Goal: Transaction & Acquisition: Purchase product/service

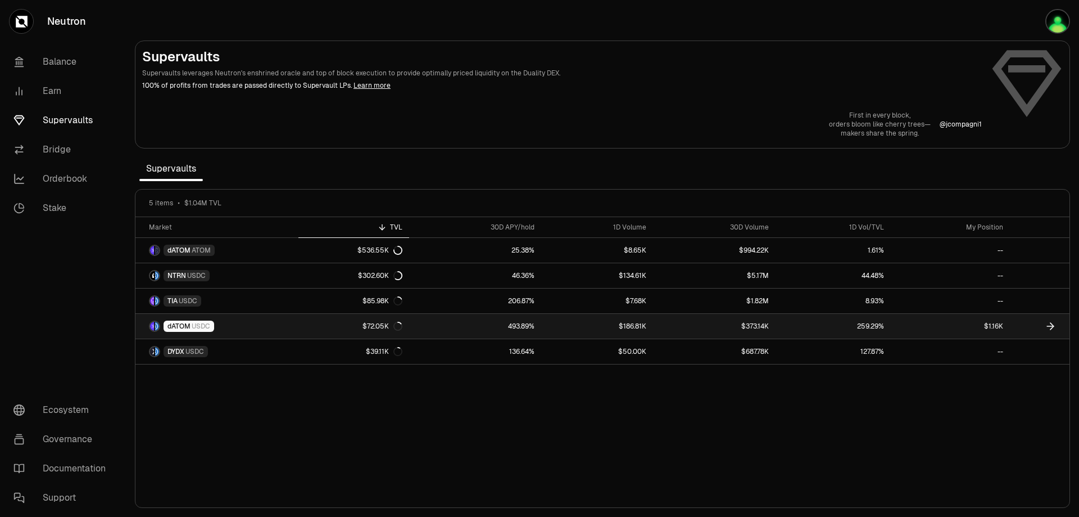
click at [239, 323] on link "dATOM USDC" at bounding box center [216, 326] width 163 height 25
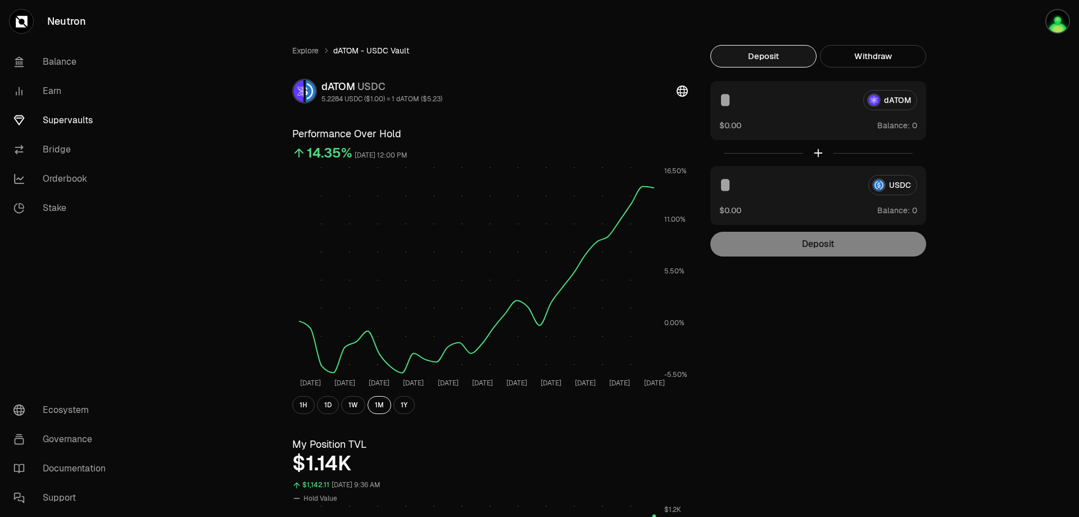
scroll to position [262, 0]
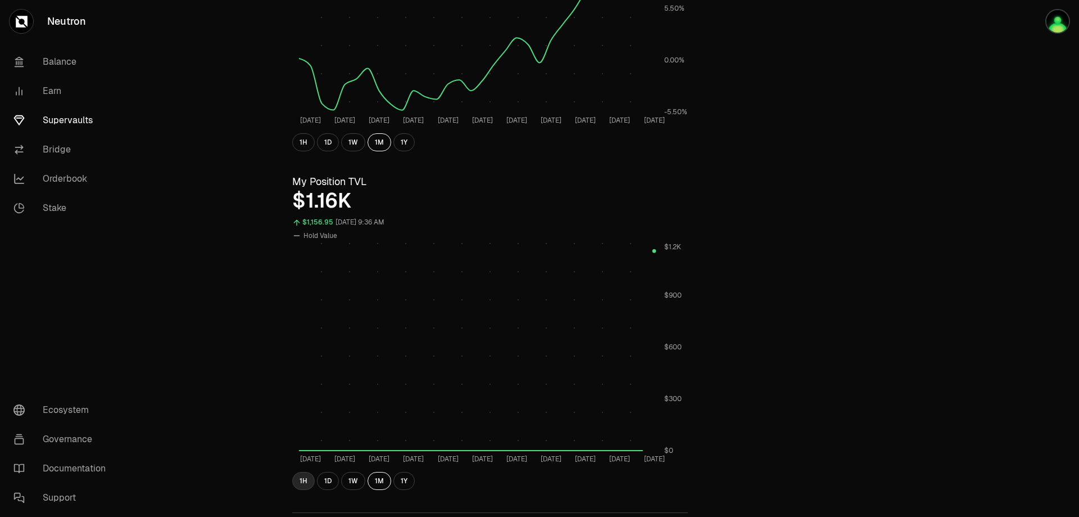
click at [301, 482] on button "1H" at bounding box center [303, 481] width 22 height 18
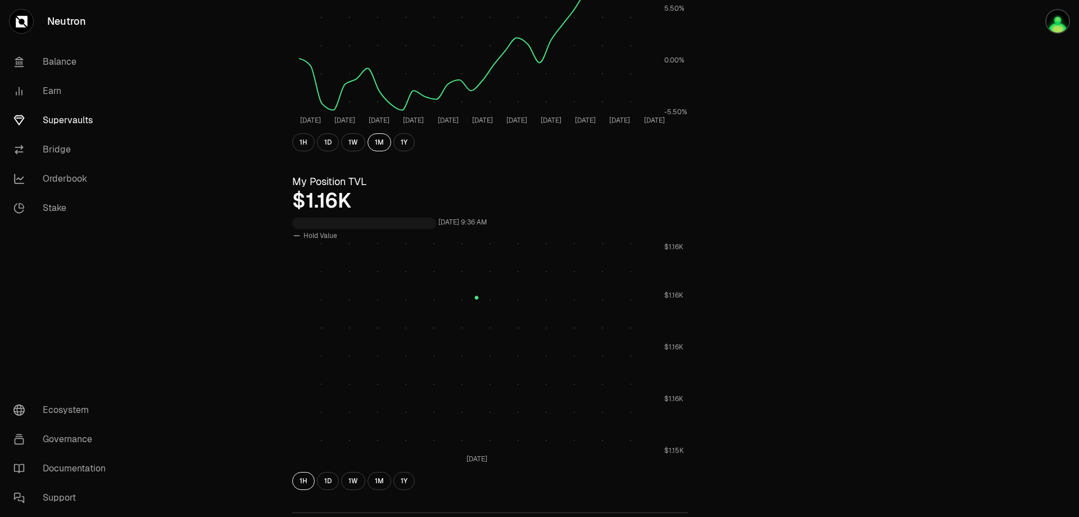
click at [797, 282] on div "Explore dATOM - USDC Vault dATOM USDC 5.2284 USDC ($1.00) = 1 dATOM ($5.23) Per…" at bounding box center [603, 273] width 648 height 983
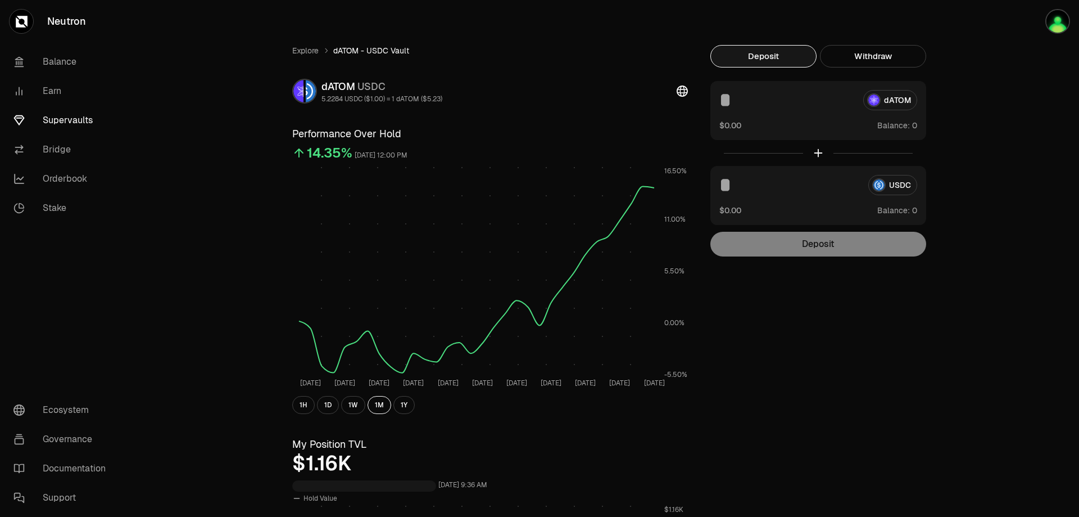
click at [297, 405] on button "1H" at bounding box center [303, 405] width 22 height 18
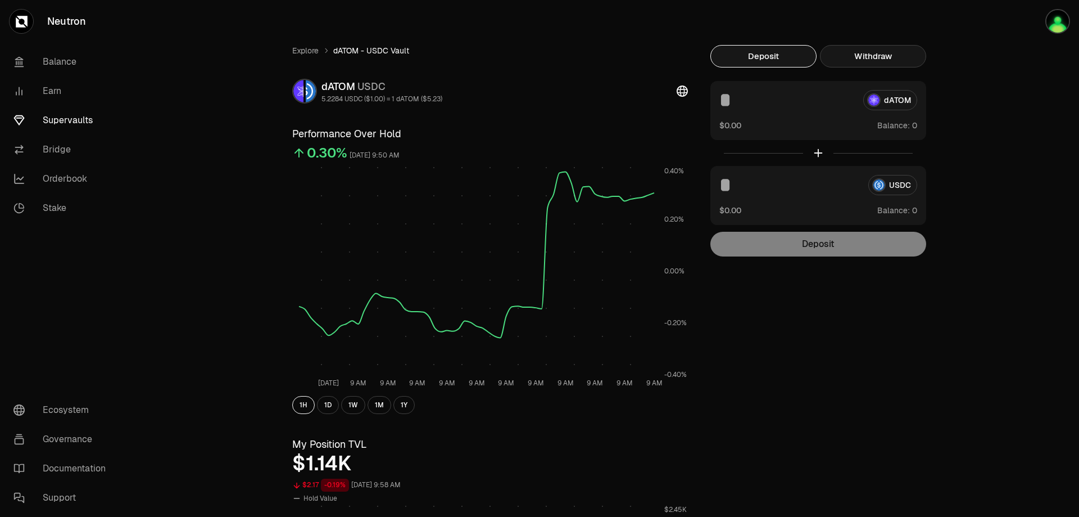
click at [852, 61] on button "Withdraw" at bounding box center [873, 56] width 106 height 22
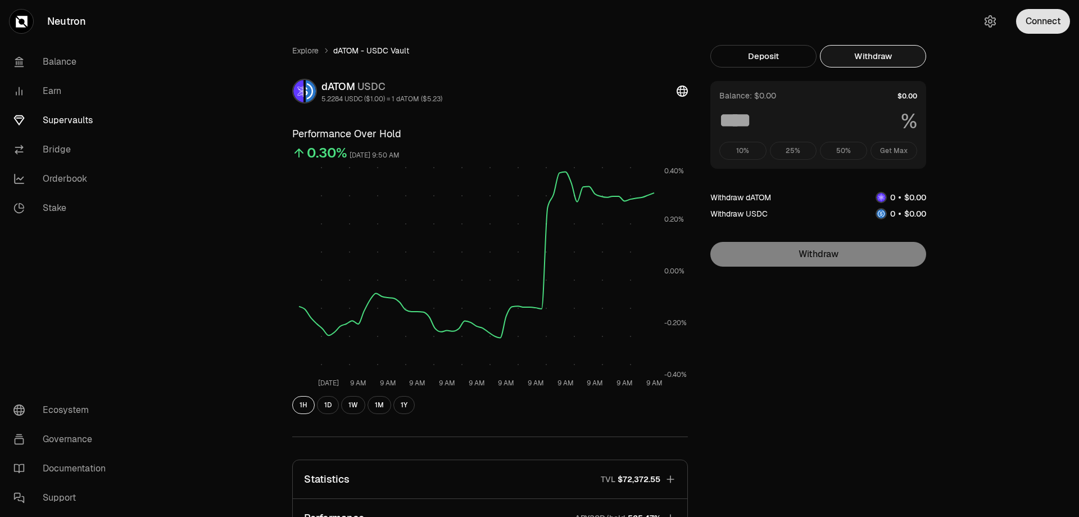
click at [1039, 20] on button "Connect" at bounding box center [1043, 21] width 54 height 25
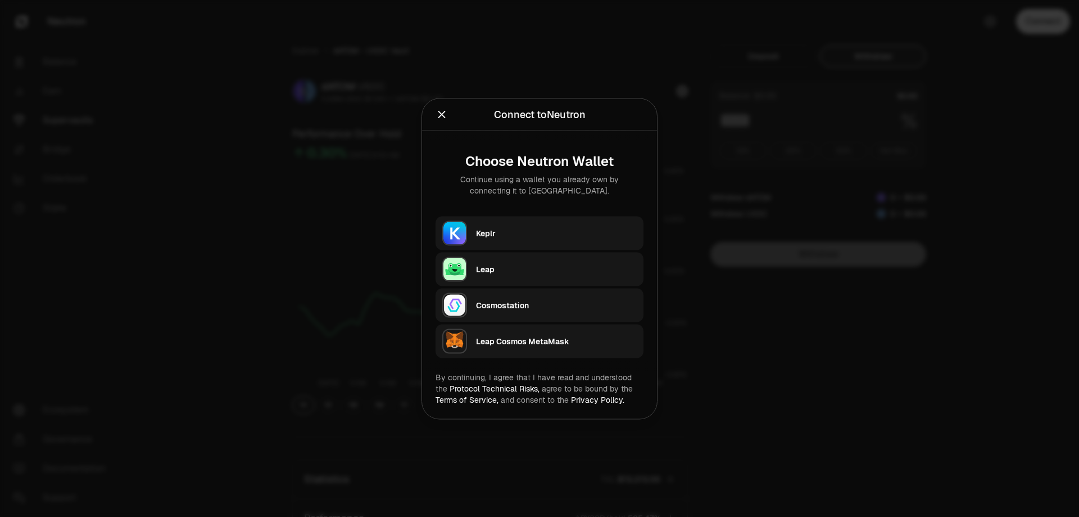
click at [536, 229] on div "Keplr" at bounding box center [556, 232] width 161 height 11
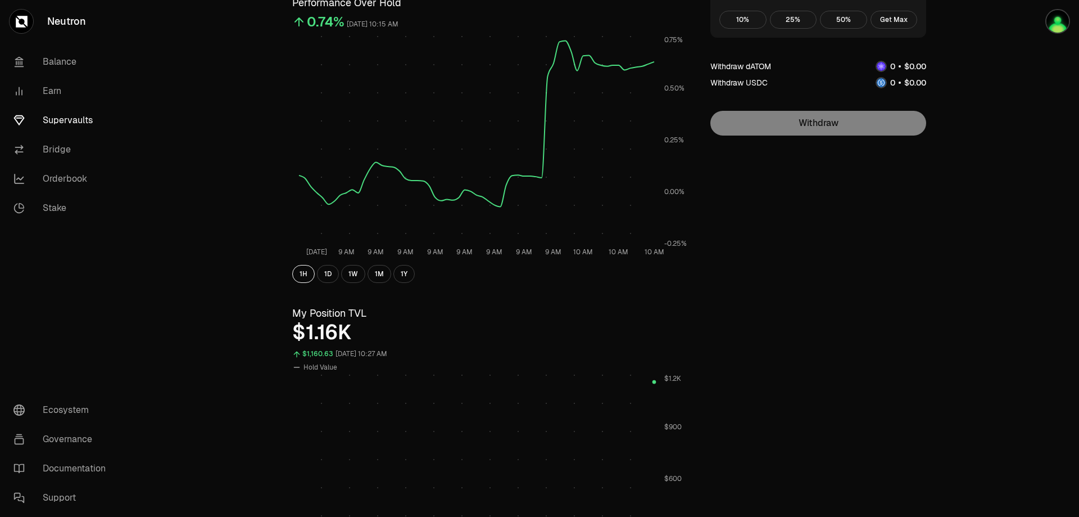
scroll to position [262, 0]
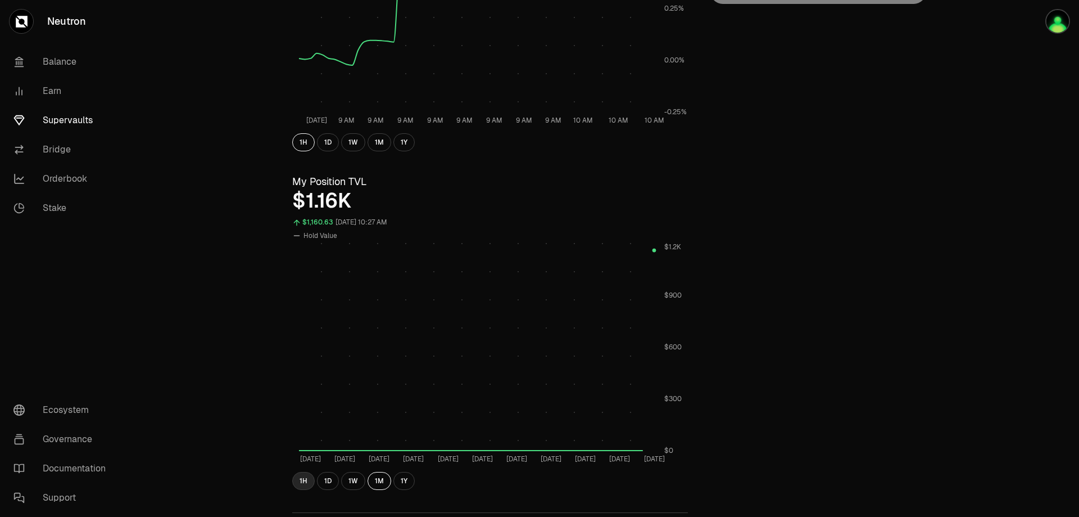
click at [302, 477] on button "1H" at bounding box center [303, 481] width 22 height 18
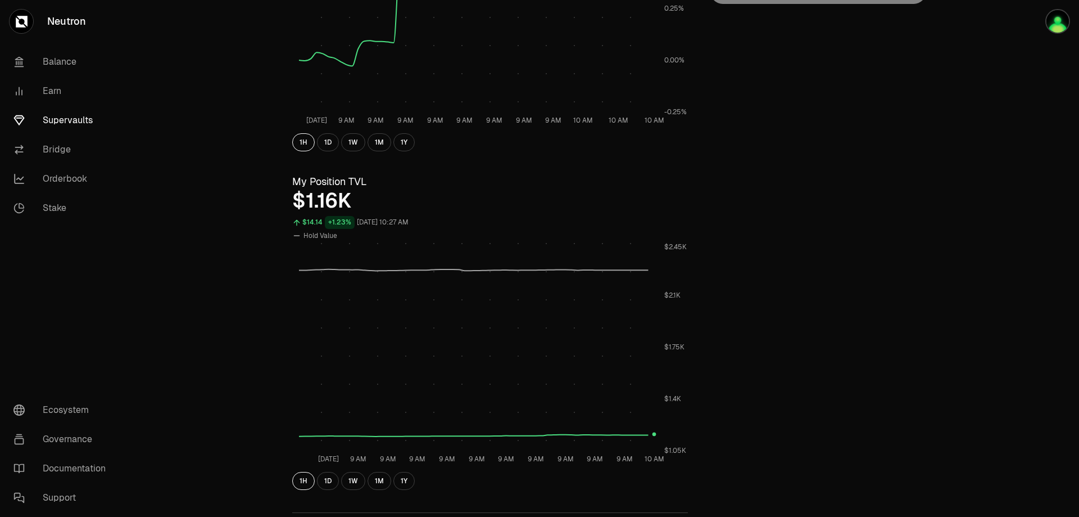
scroll to position [0, 0]
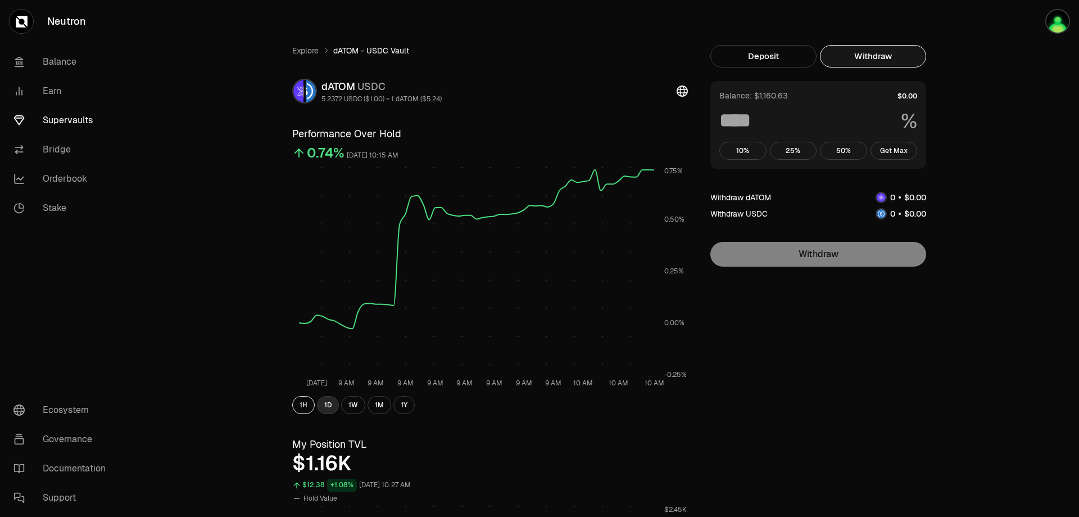
click at [327, 406] on button "1D" at bounding box center [328, 405] width 22 height 18
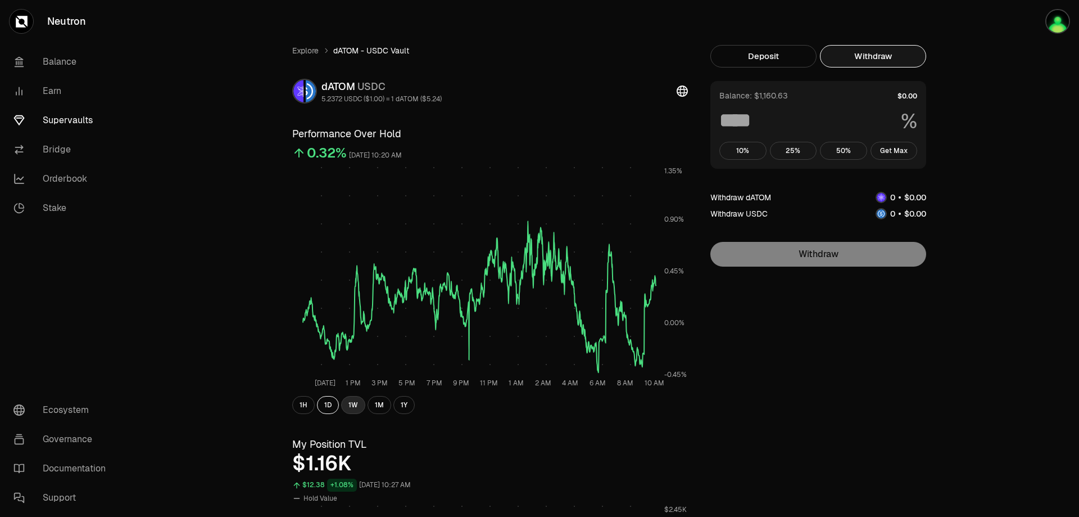
click at [348, 402] on button "1W" at bounding box center [353, 405] width 24 height 18
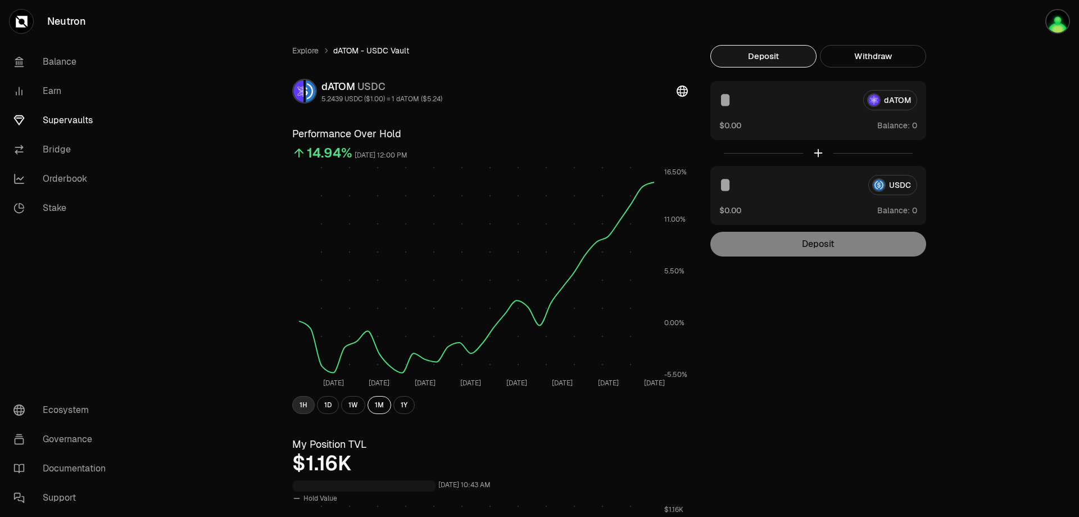
click at [301, 404] on button "1H" at bounding box center [303, 405] width 22 height 18
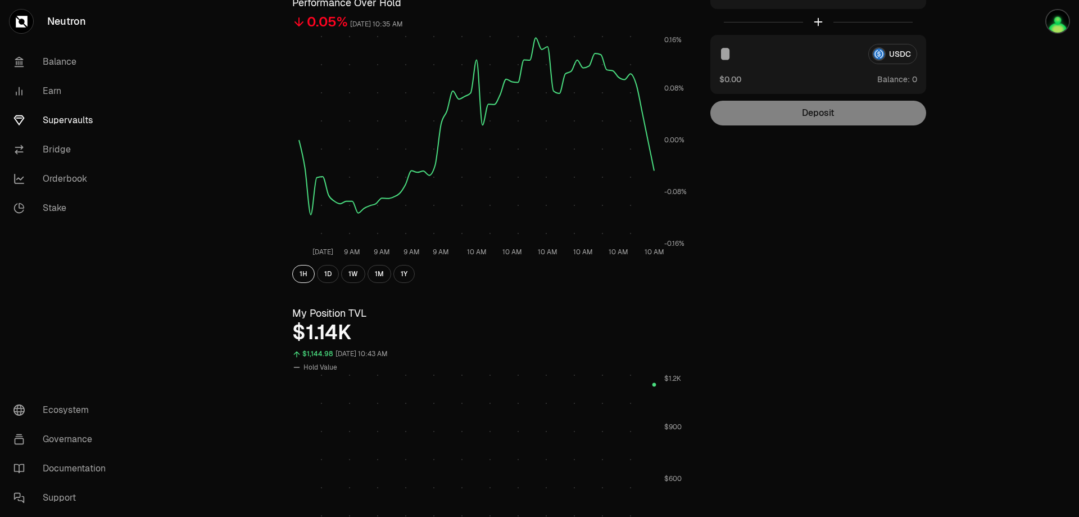
scroll to position [262, 0]
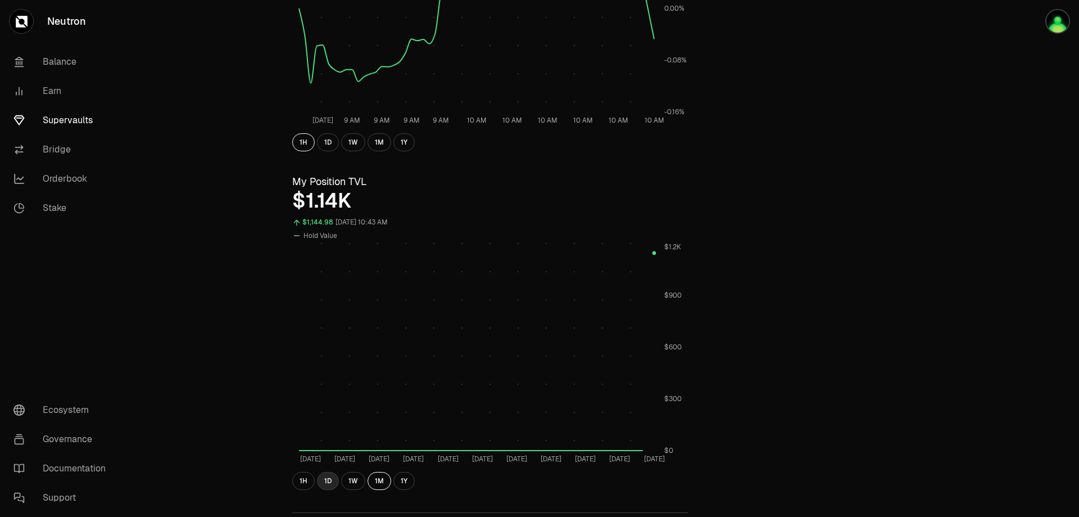
click at [324, 477] on button "1D" at bounding box center [328, 481] width 22 height 18
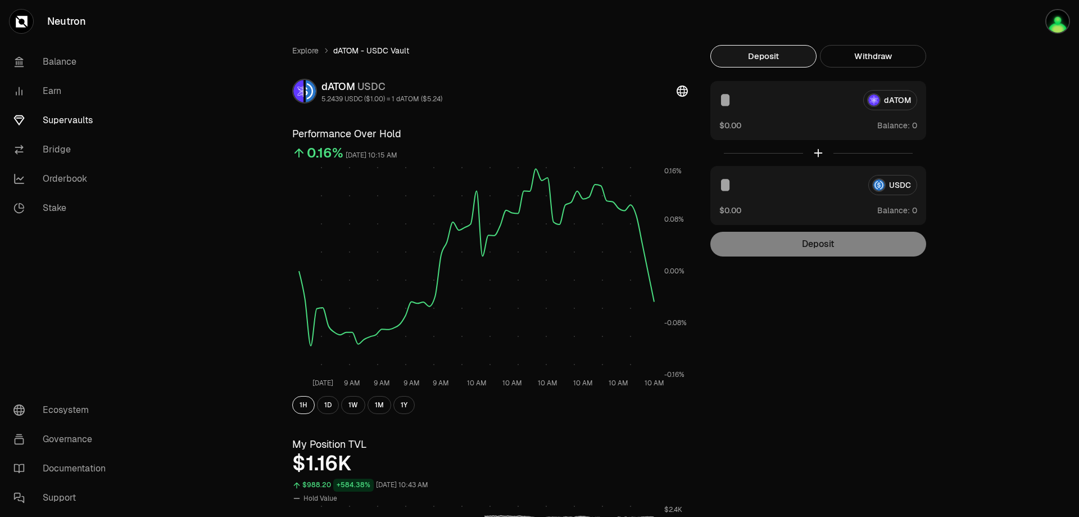
scroll to position [393, 0]
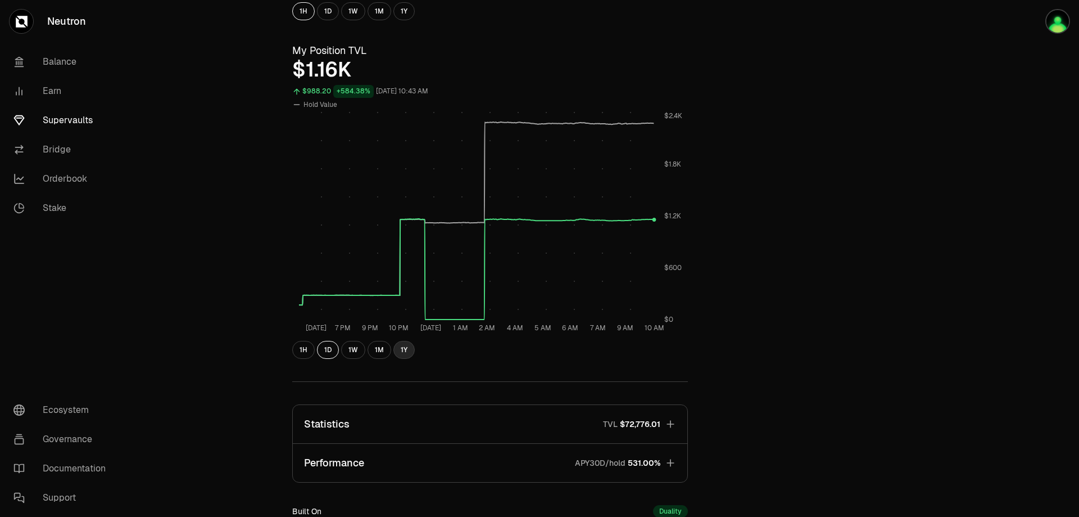
click at [402, 350] on button "1Y" at bounding box center [403, 350] width 21 height 18
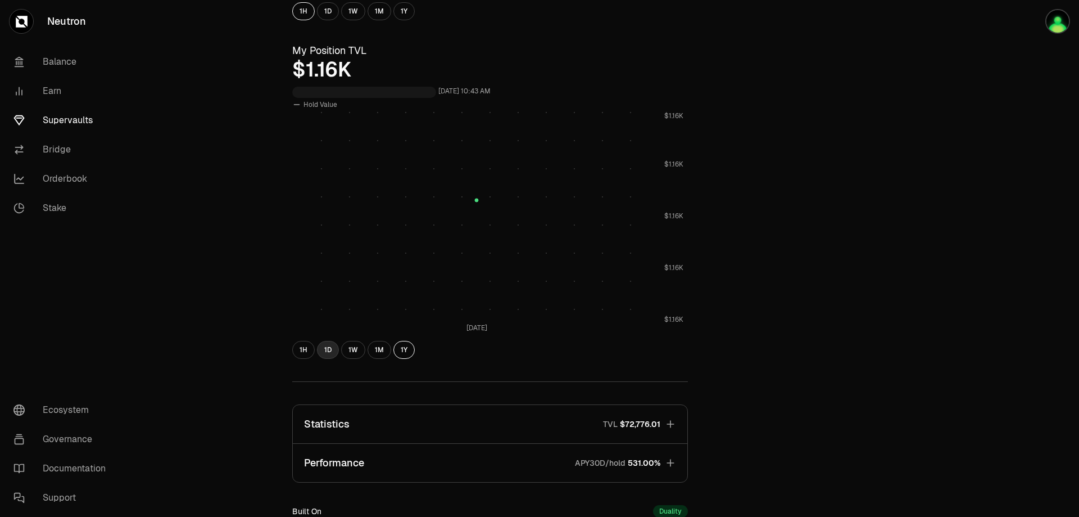
click at [328, 345] on button "1D" at bounding box center [328, 350] width 22 height 18
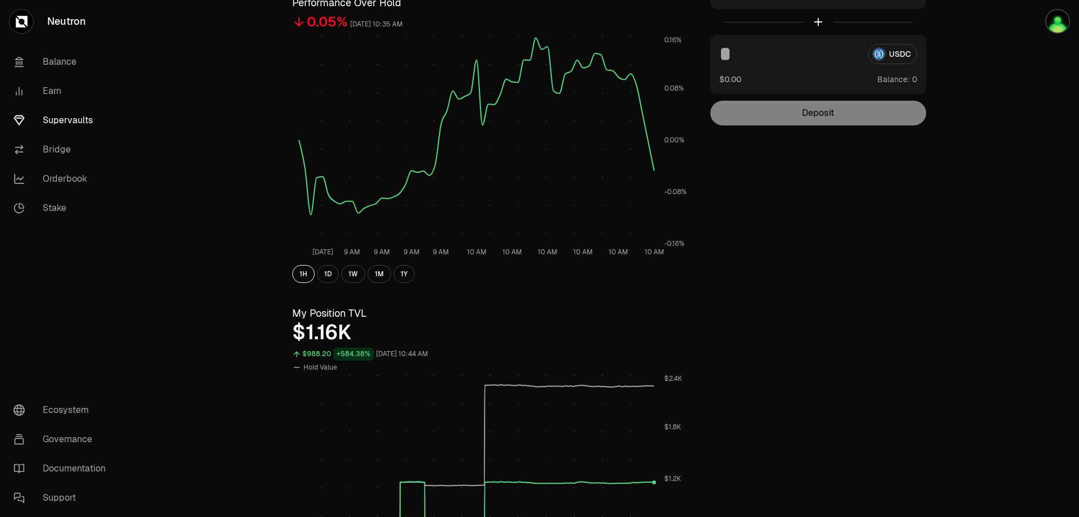
scroll to position [0, 0]
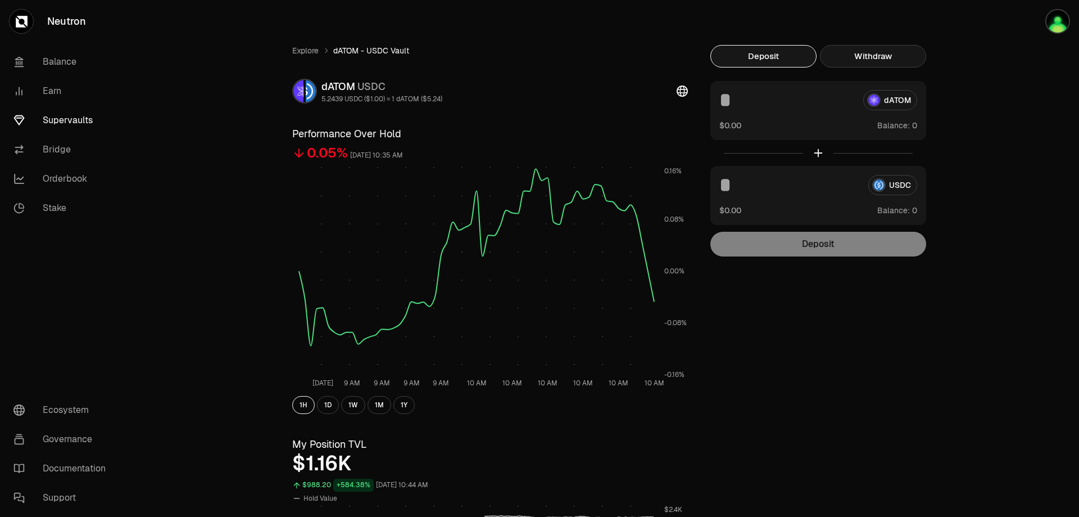
click at [858, 56] on button "Withdraw" at bounding box center [873, 56] width 106 height 22
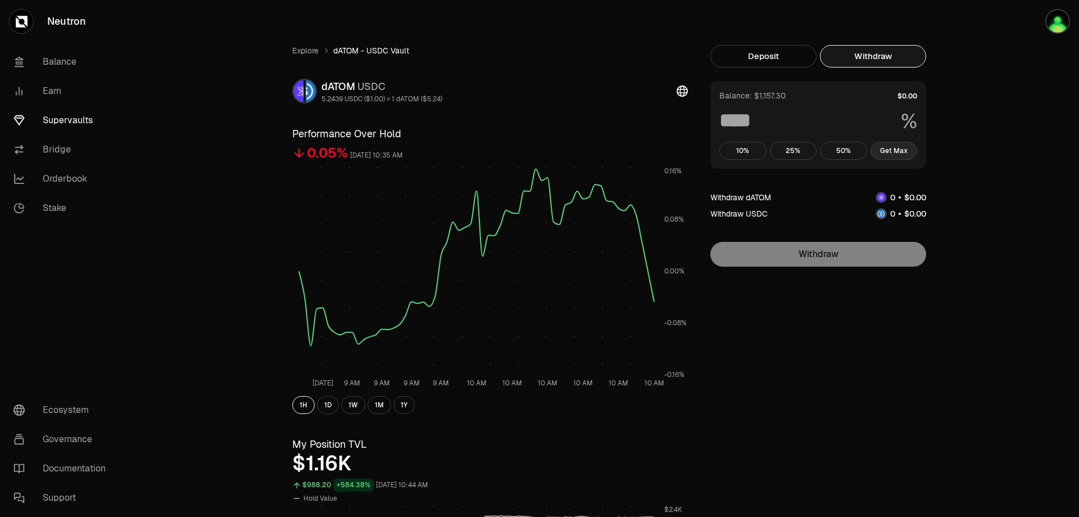
click at [891, 148] on button "Get Max" at bounding box center [894, 151] width 47 height 18
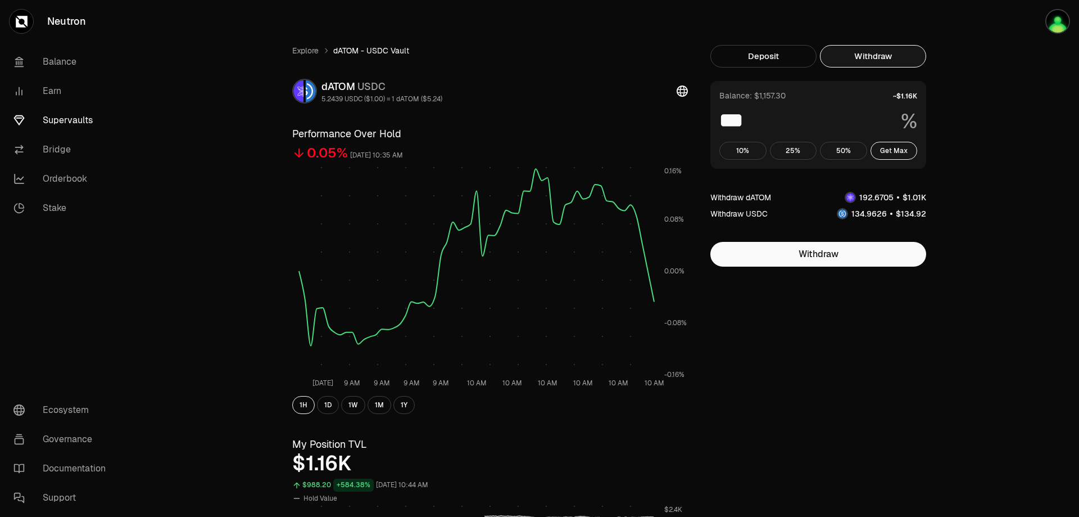
click at [327, 402] on button "1D" at bounding box center [328, 405] width 22 height 18
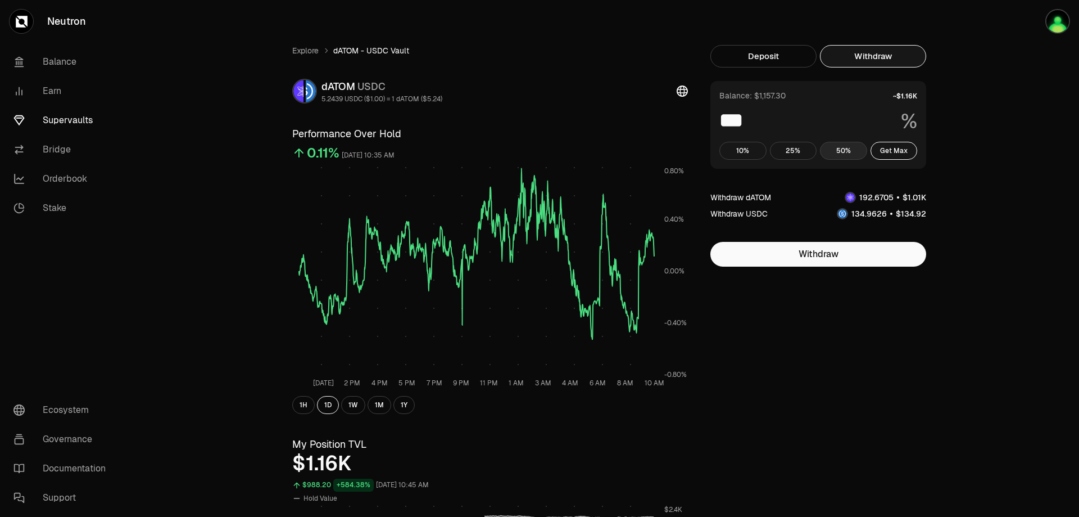
click at [849, 152] on button "50%" at bounding box center [843, 151] width 47 height 18
click at [790, 148] on button "25%" at bounding box center [793, 151] width 47 height 18
click at [743, 148] on button "10%" at bounding box center [742, 151] width 47 height 18
click at [794, 147] on button "25%" at bounding box center [793, 151] width 47 height 18
click at [856, 146] on button "50%" at bounding box center [843, 151] width 47 height 18
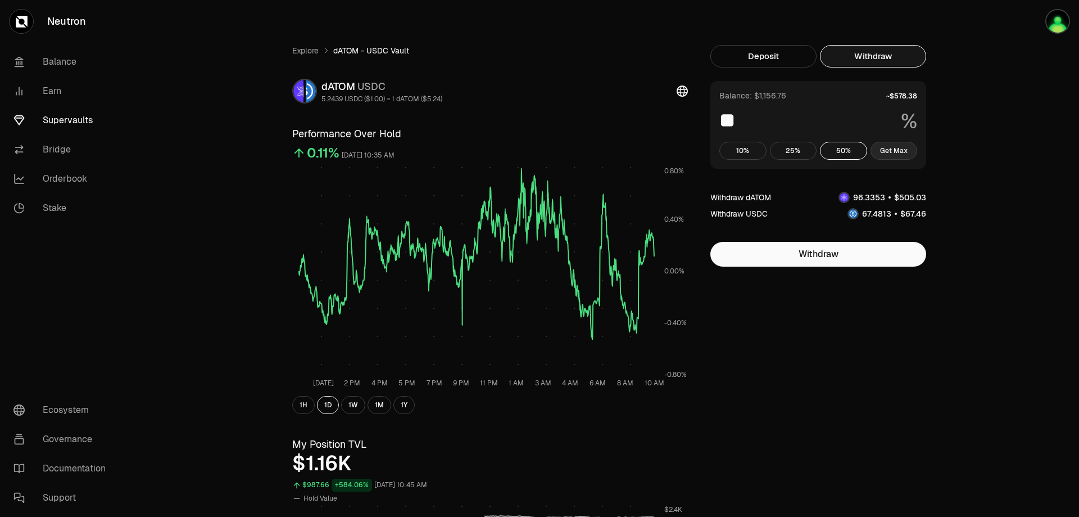
click at [890, 146] on button "Get Max" at bounding box center [894, 151] width 47 height 18
click at [774, 116] on input "***" at bounding box center [805, 120] width 173 height 20
type input "*"
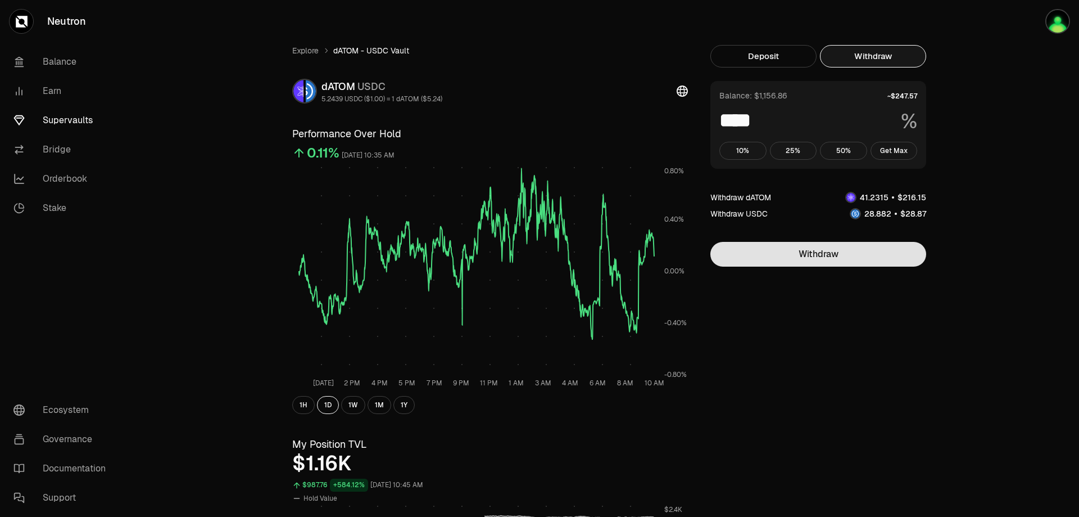
type input "****"
click at [816, 256] on button "Withdraw" at bounding box center [818, 254] width 216 height 25
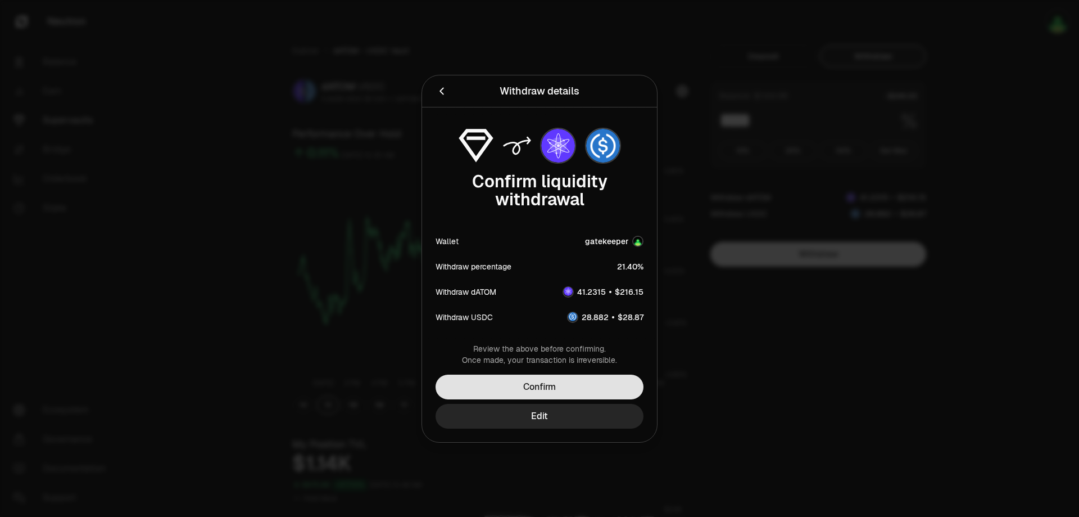
click at [576, 387] on button "Confirm" at bounding box center [540, 386] width 208 height 25
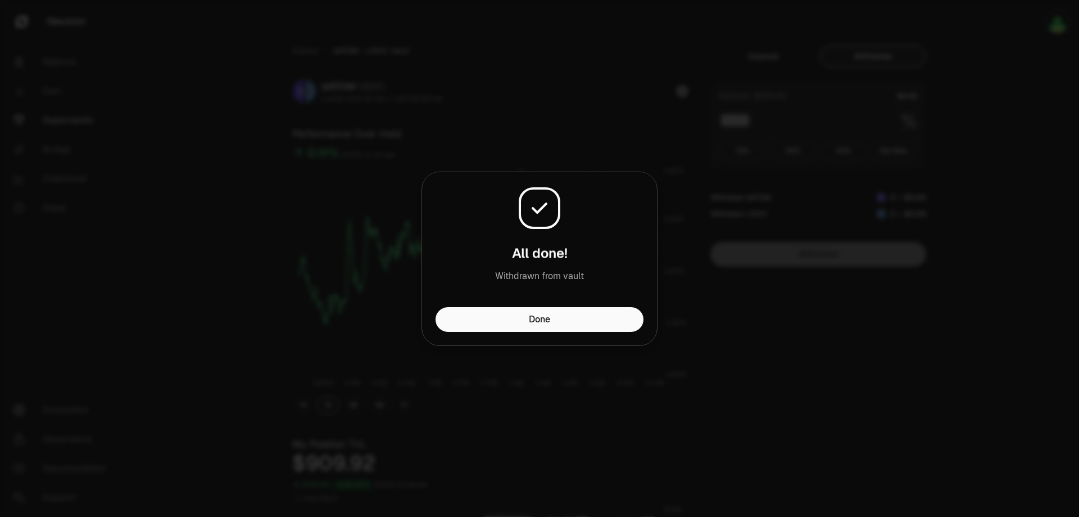
click at [499, 314] on button "Done" at bounding box center [540, 319] width 208 height 25
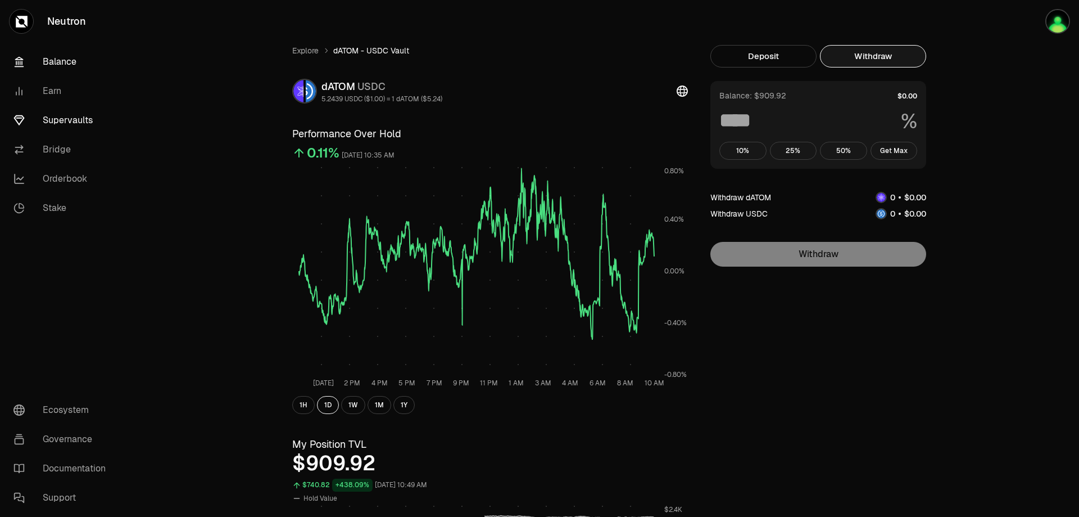
click at [65, 62] on link "Balance" at bounding box center [62, 61] width 117 height 29
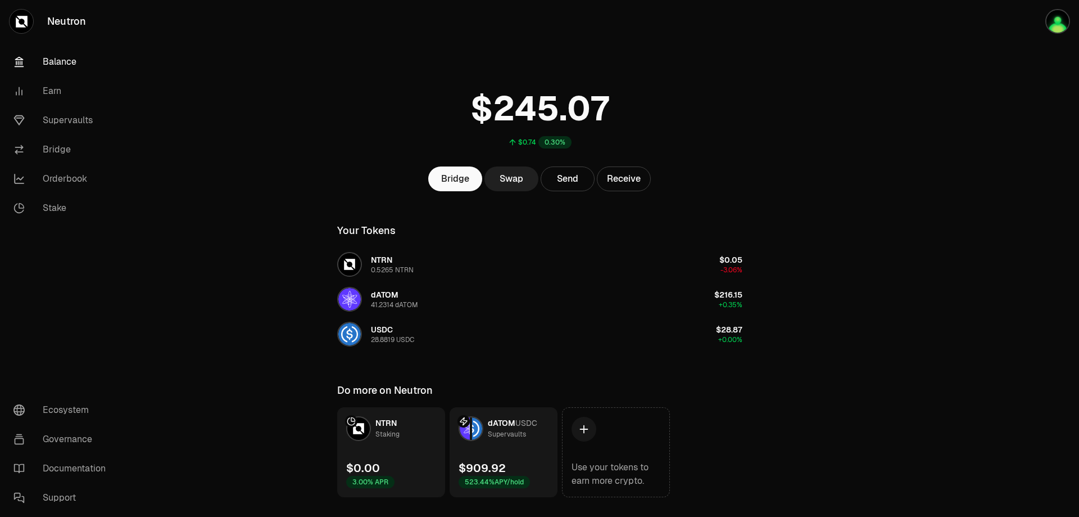
click at [509, 181] on link "Swap" at bounding box center [512, 178] width 54 height 25
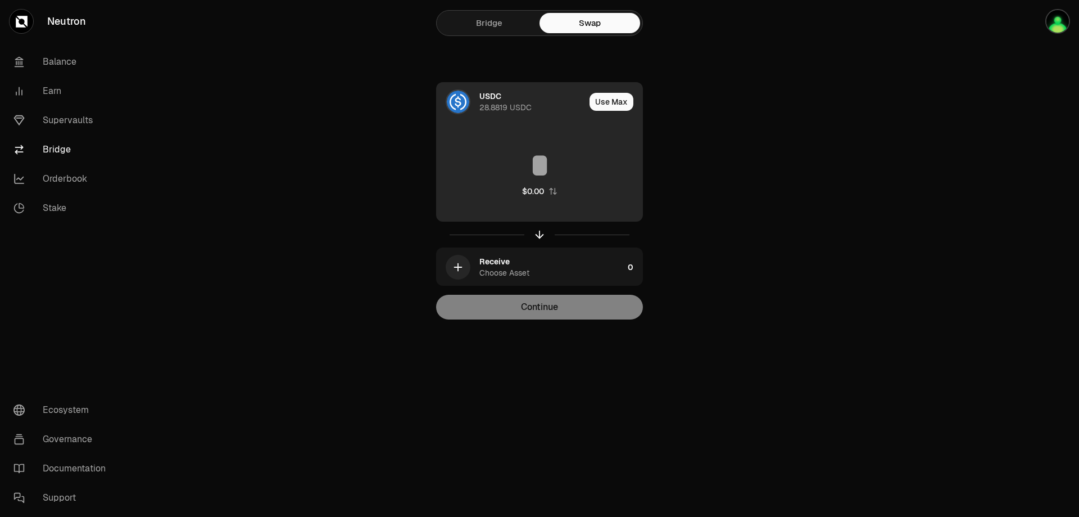
click at [515, 97] on div "USDC 28.8819 USDC" at bounding box center [532, 101] width 106 height 22
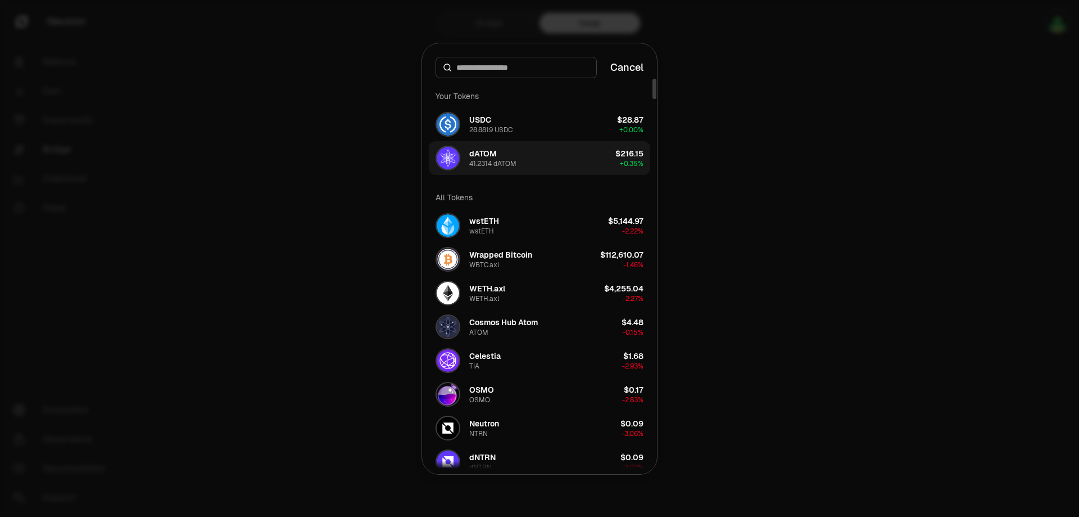
click at [532, 164] on button "dATOM 41.2314 dATOM $216.15 + 0.35%" at bounding box center [539, 158] width 221 height 34
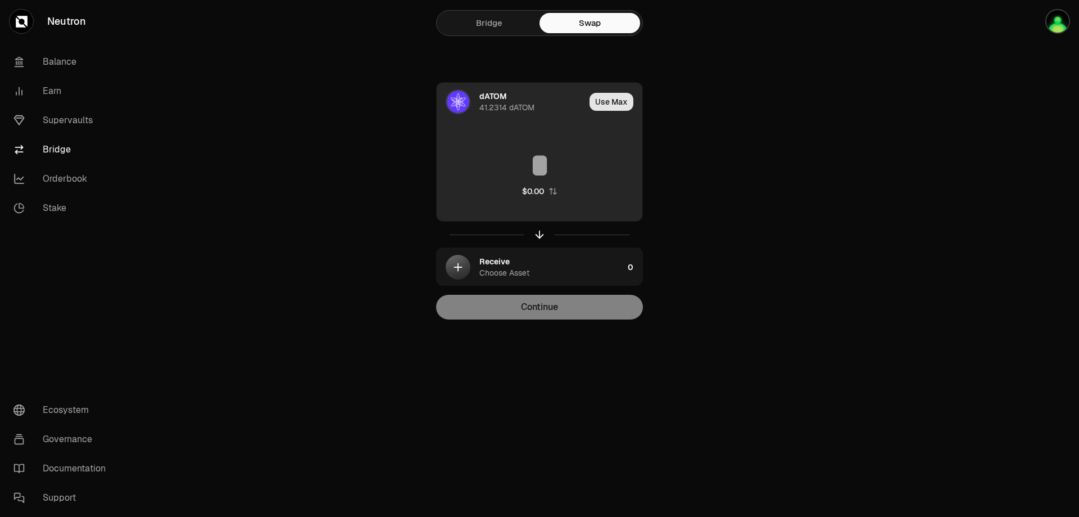
click at [617, 96] on button "Use Max" at bounding box center [612, 102] width 44 height 18
type input "*********"
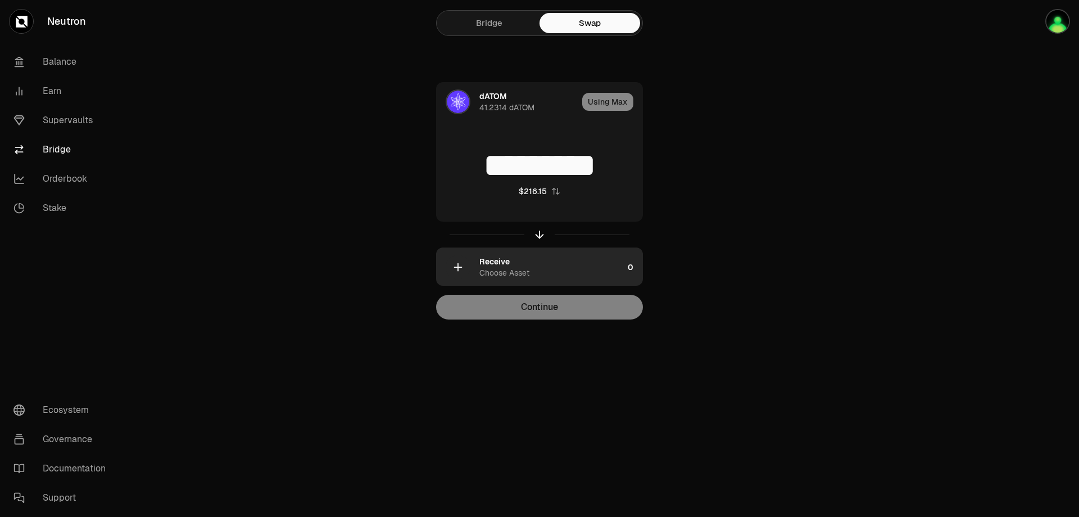
click at [534, 261] on div "Receive Choose Asset" at bounding box center [551, 267] width 144 height 22
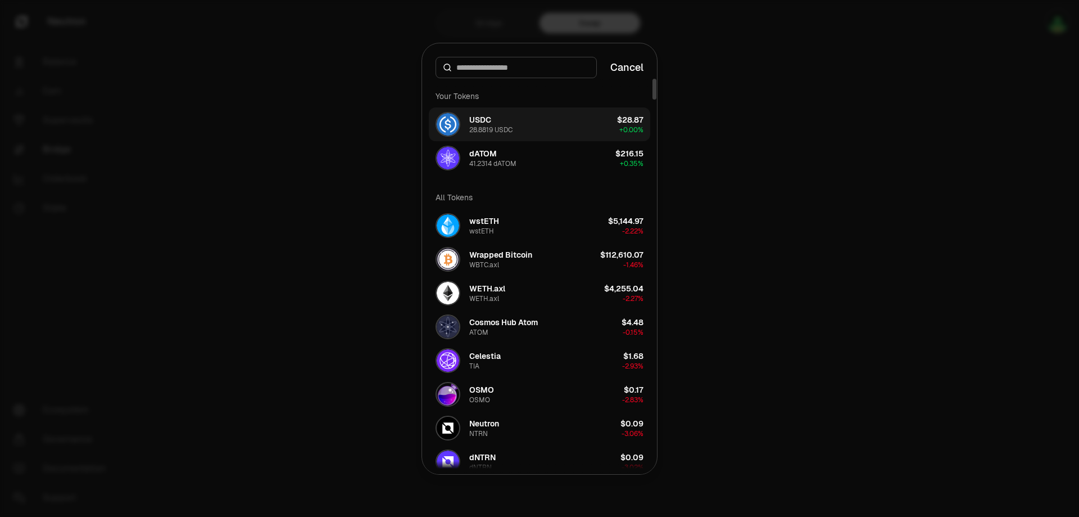
click at [513, 128] on div "28.8819 USDC" at bounding box center [490, 129] width 43 height 9
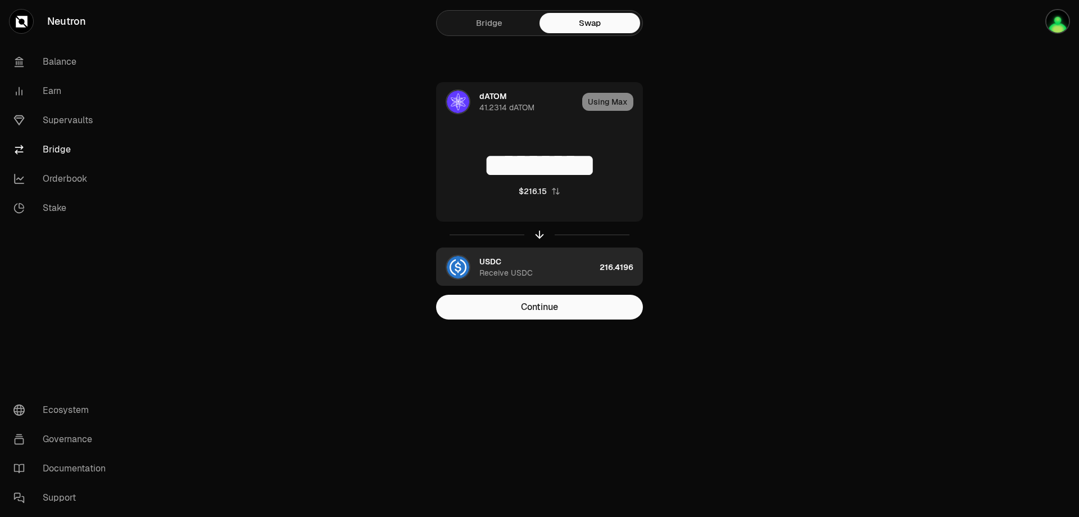
click at [531, 259] on div "USDC Receive USDC" at bounding box center [537, 267] width 116 height 22
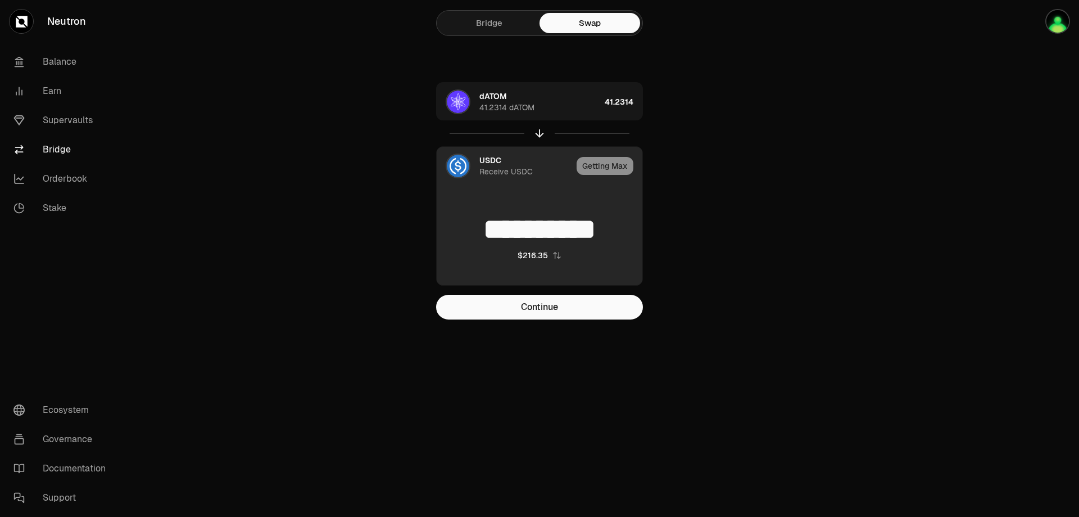
click at [495, 166] on div "Receive USDC" at bounding box center [505, 171] width 53 height 11
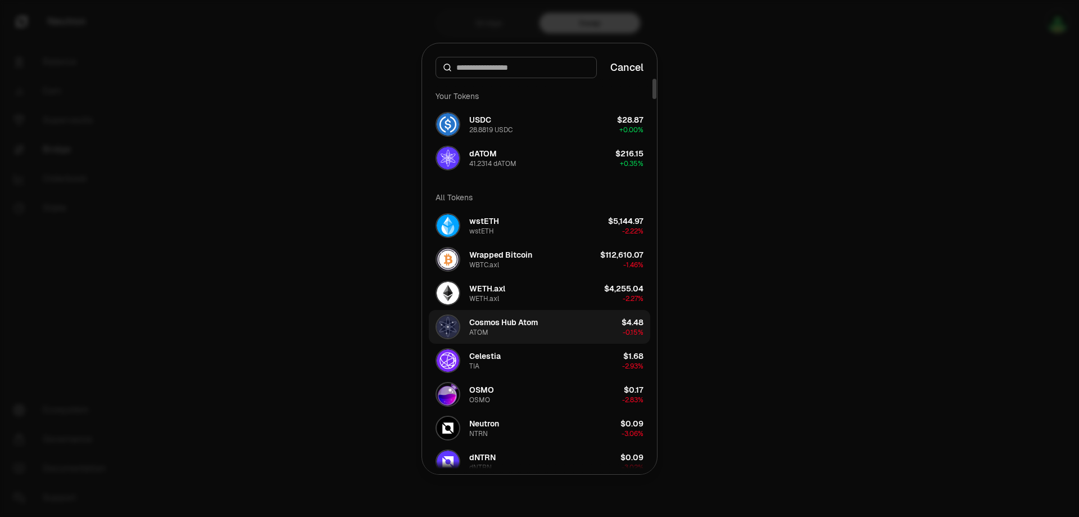
click at [511, 324] on div "Cosmos Hub Atom" at bounding box center [503, 321] width 69 height 11
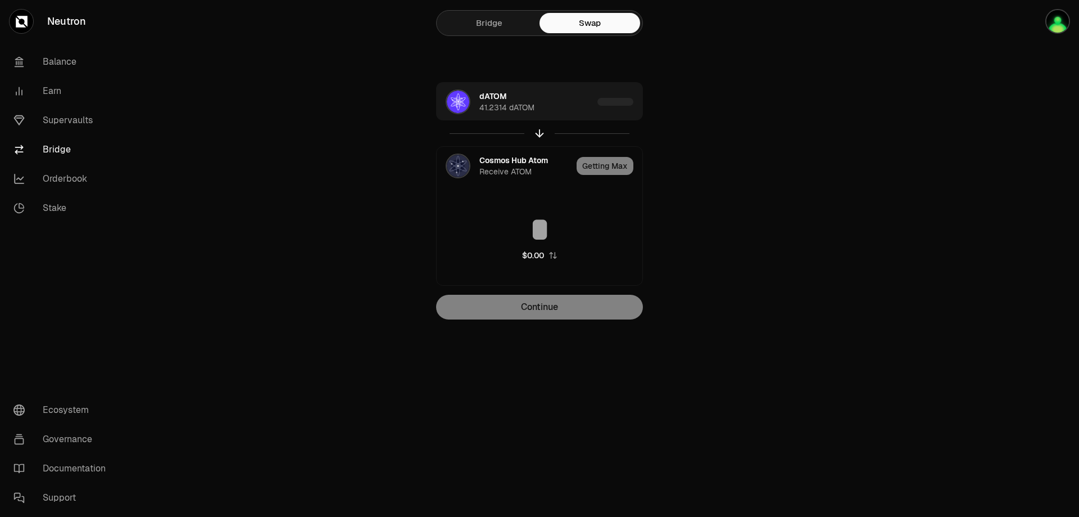
type input "*********"
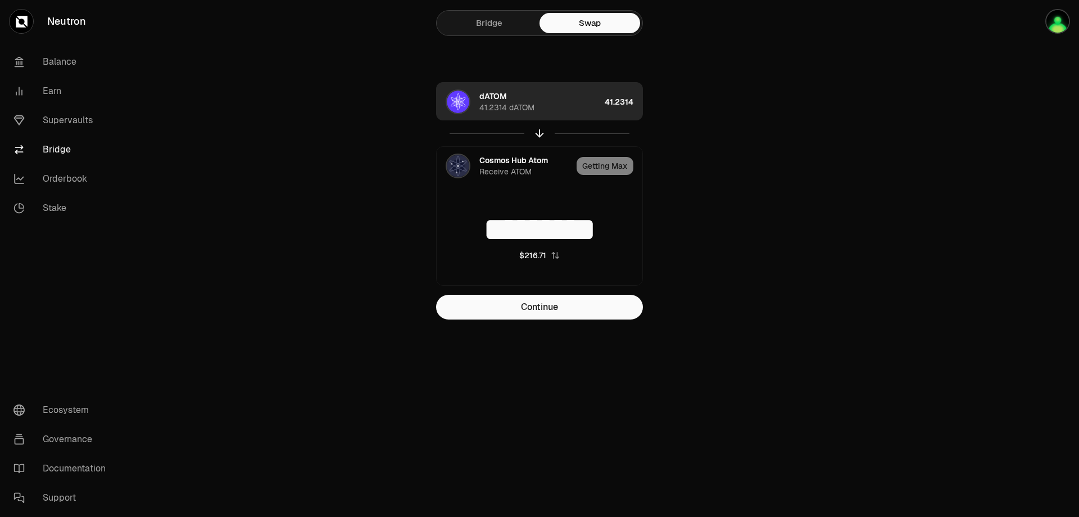
click at [492, 96] on div "dATOM" at bounding box center [493, 95] width 28 height 11
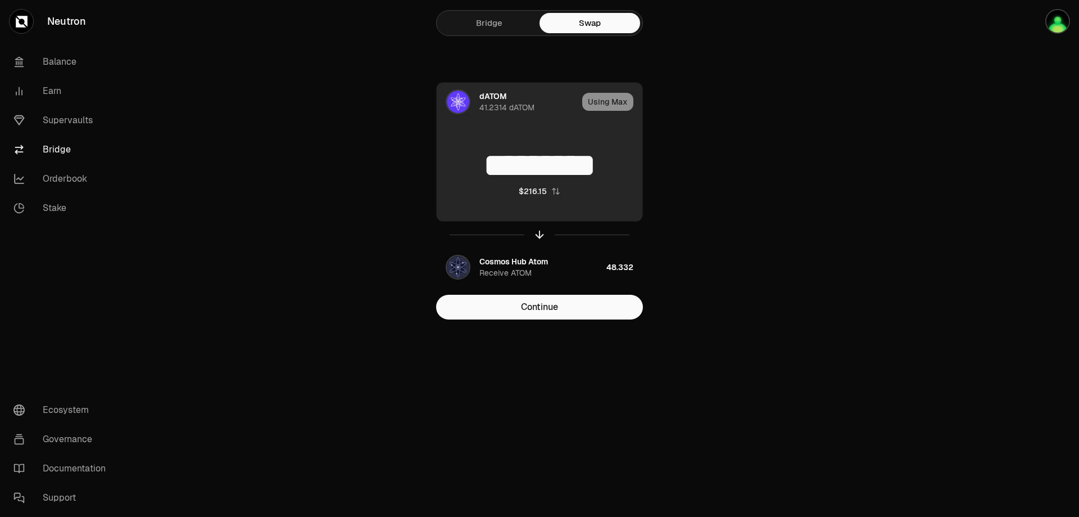
click at [492, 96] on div "dATOM" at bounding box center [493, 95] width 28 height 11
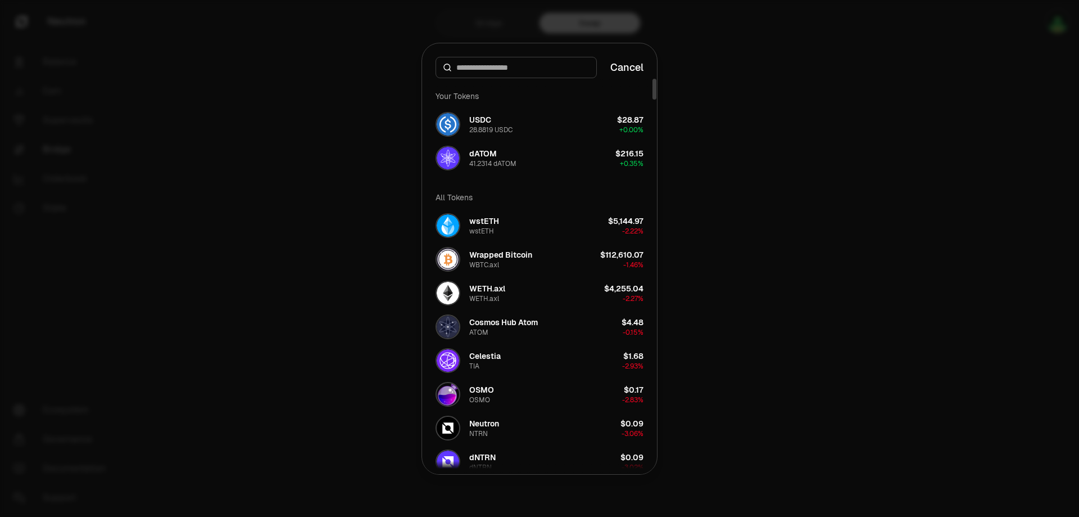
click at [700, 93] on div at bounding box center [539, 258] width 1079 height 517
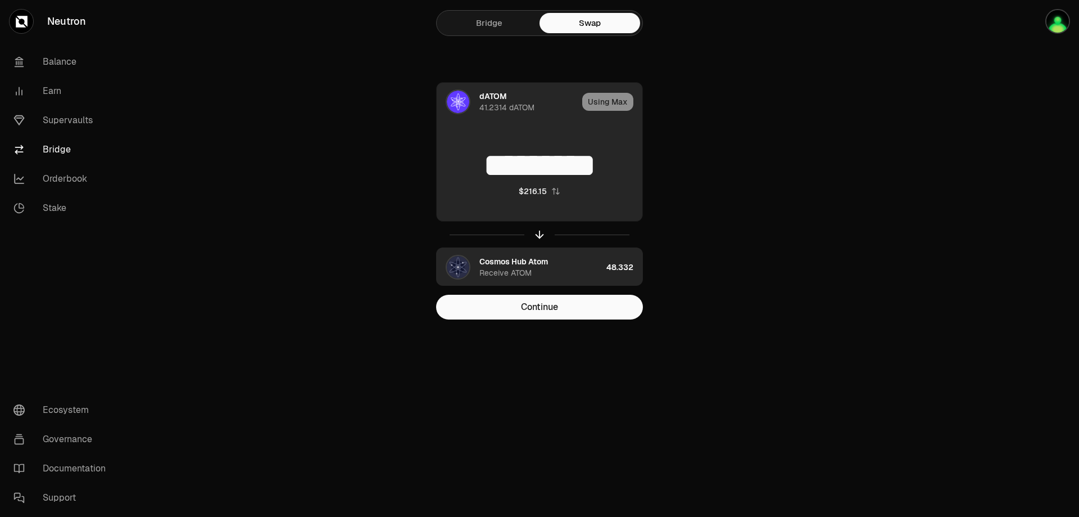
click at [505, 262] on div "Cosmos Hub Atom" at bounding box center [513, 261] width 69 height 11
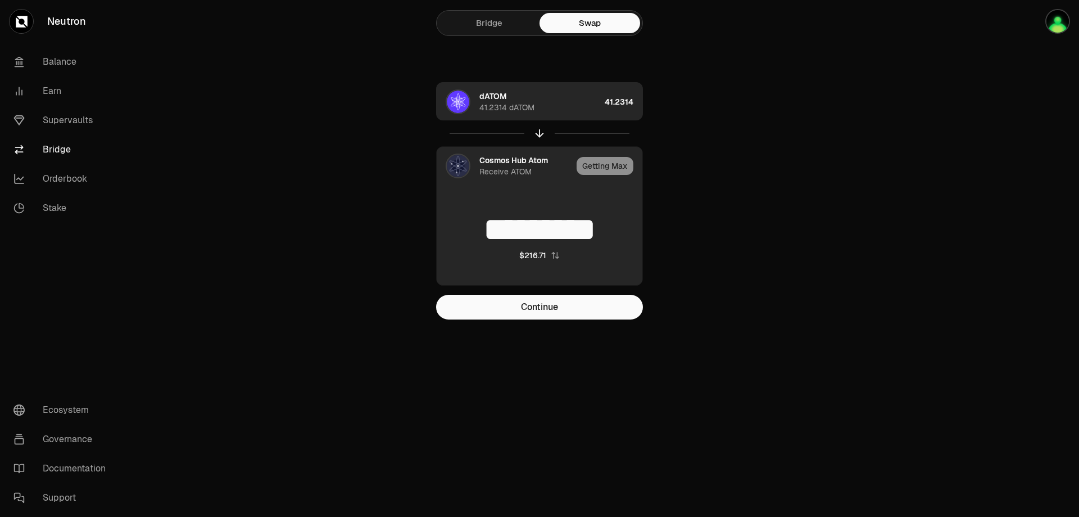
click at [515, 171] on div "Receive ATOM" at bounding box center [505, 171] width 52 height 11
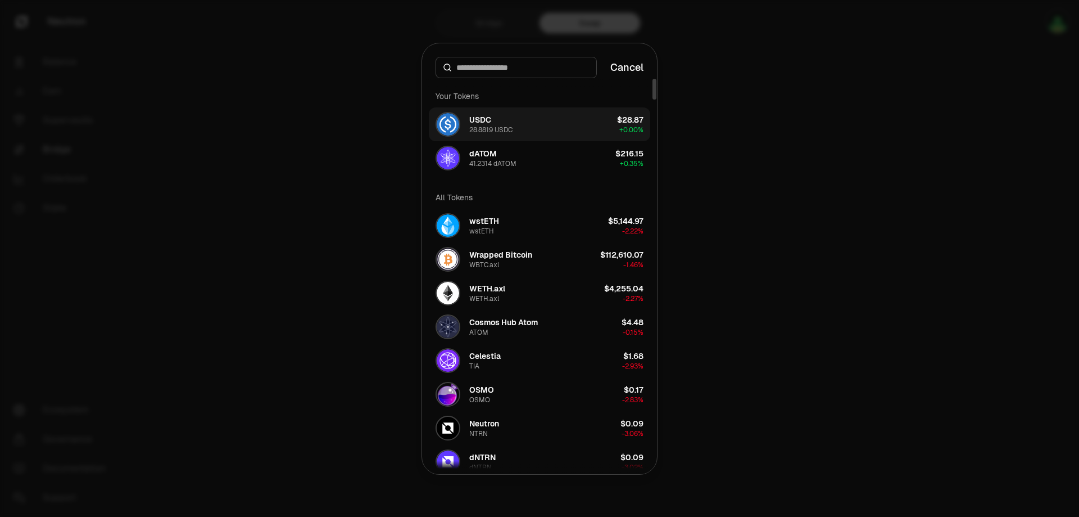
click at [505, 126] on div "28.8819 USDC" at bounding box center [490, 129] width 43 height 9
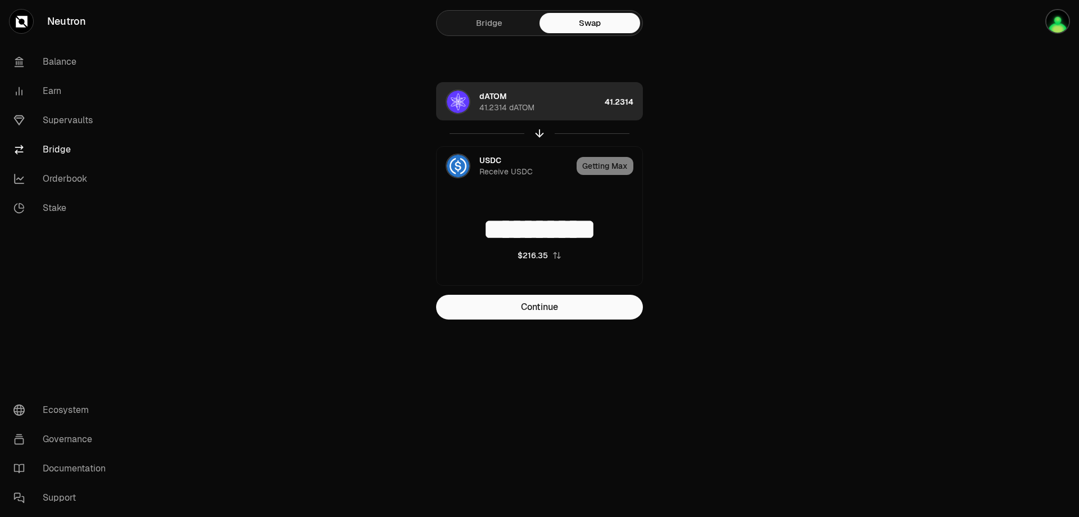
type input "**********"
click at [773, 150] on main "**********" at bounding box center [602, 182] width 953 height 364
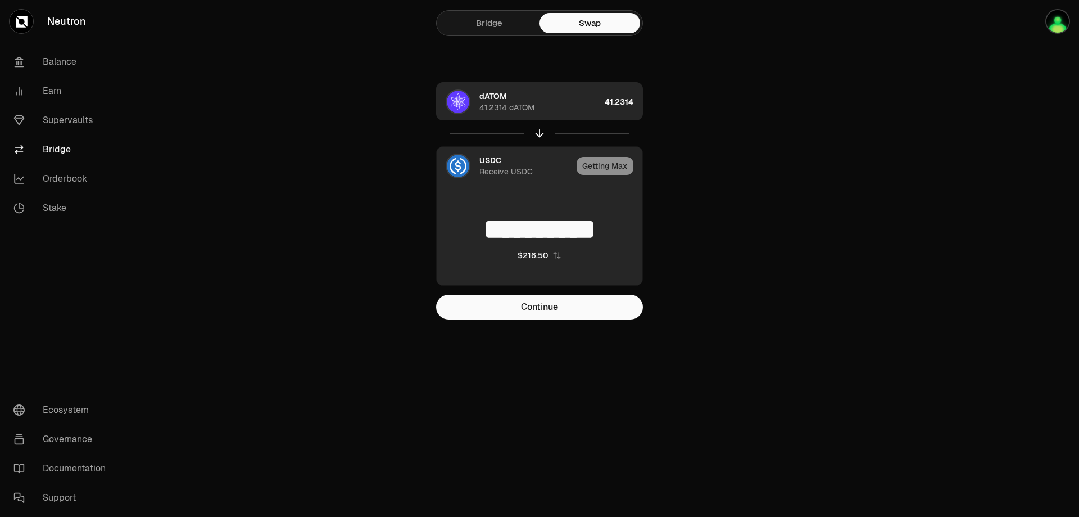
scroll to position [2, 0]
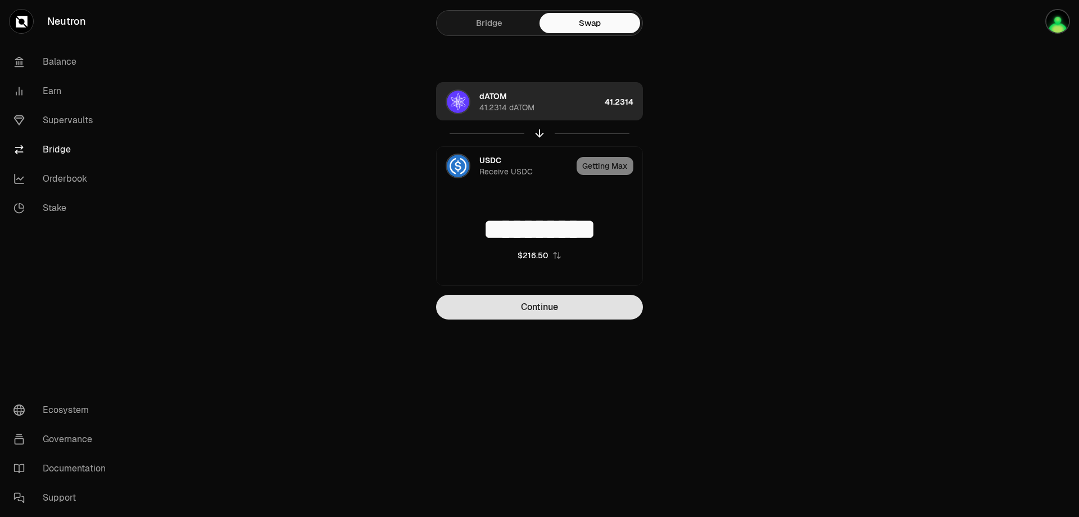
click at [558, 308] on button "Continue" at bounding box center [539, 307] width 207 height 25
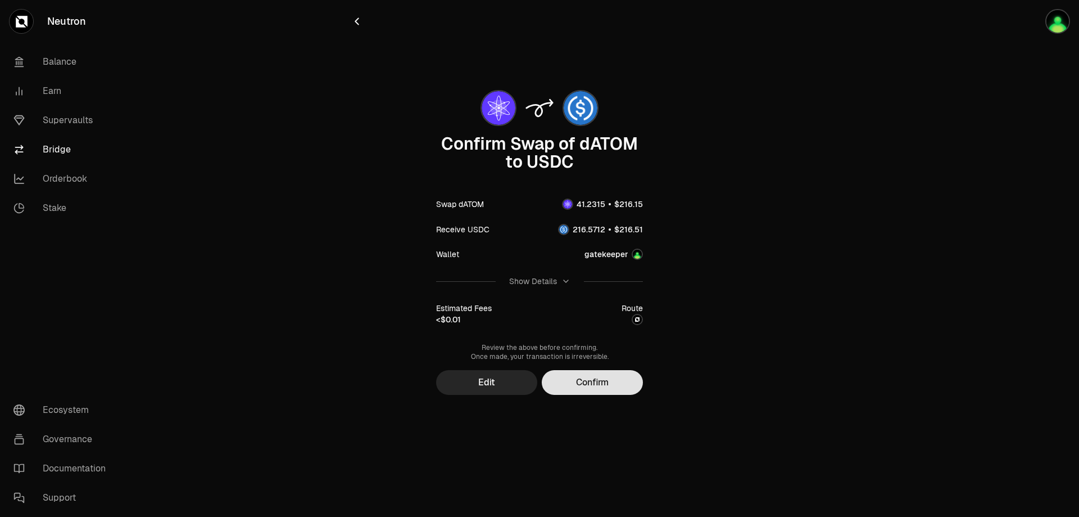
click at [592, 386] on button "Confirm" at bounding box center [592, 382] width 101 height 25
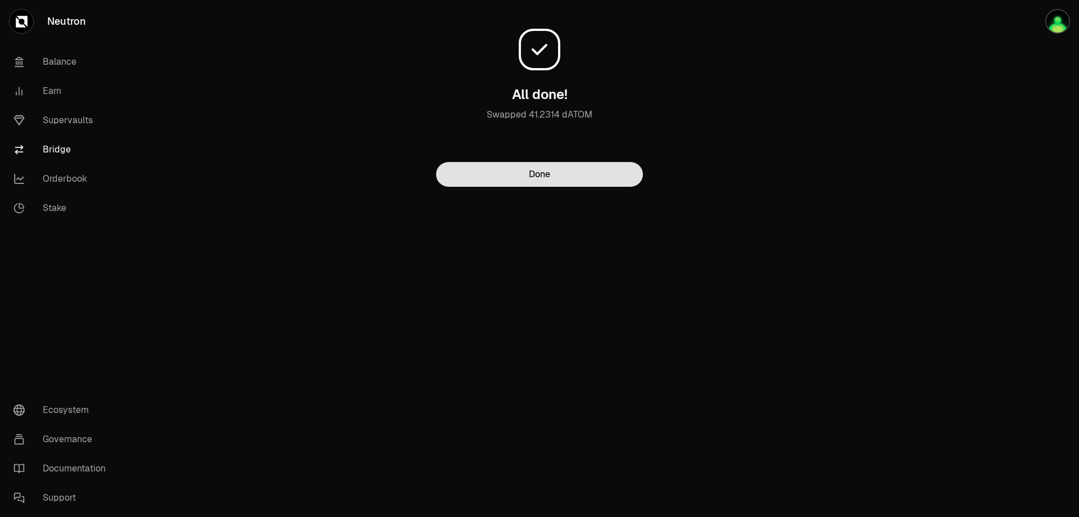
click at [541, 176] on button "Done" at bounding box center [539, 174] width 207 height 25
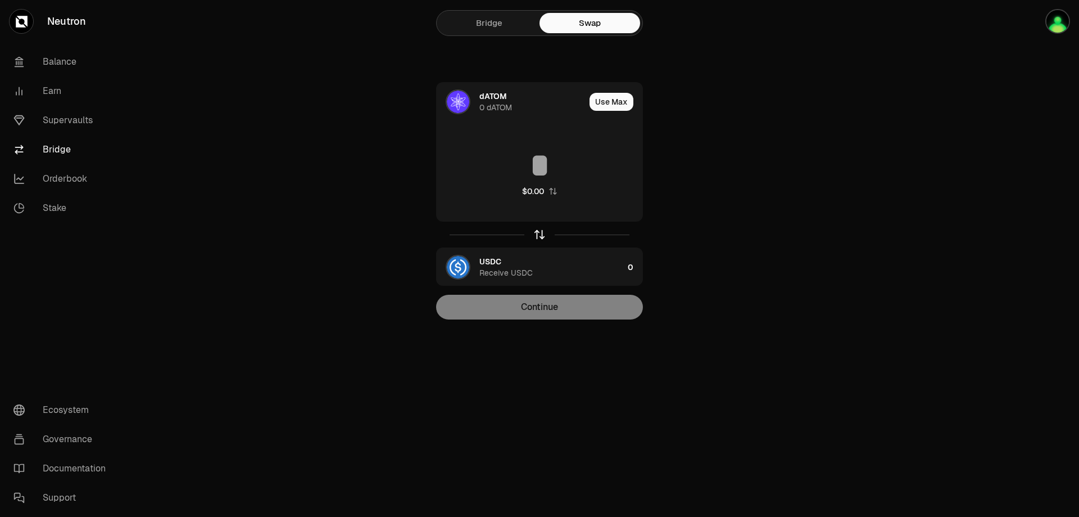
click at [535, 234] on icon "button" at bounding box center [539, 234] width 12 height 12
click at [71, 119] on link "Supervaults" at bounding box center [62, 120] width 117 height 29
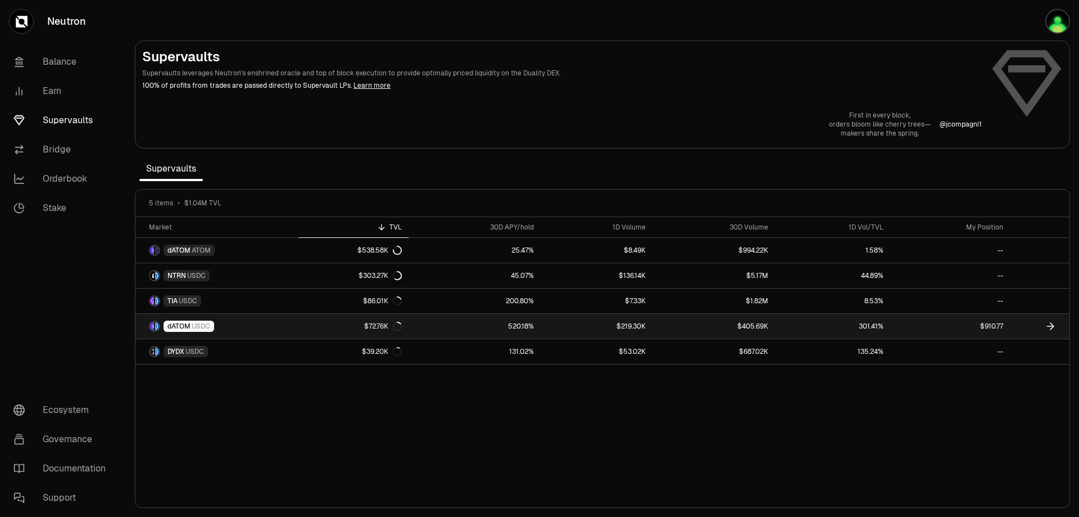
click at [187, 323] on span "dATOM" at bounding box center [179, 326] width 23 height 9
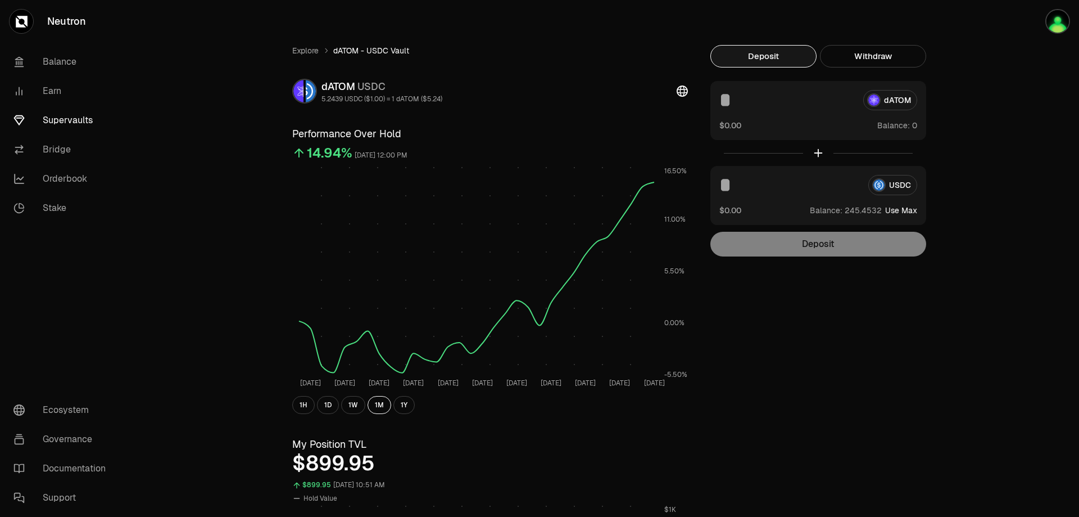
scroll to position [131, 0]
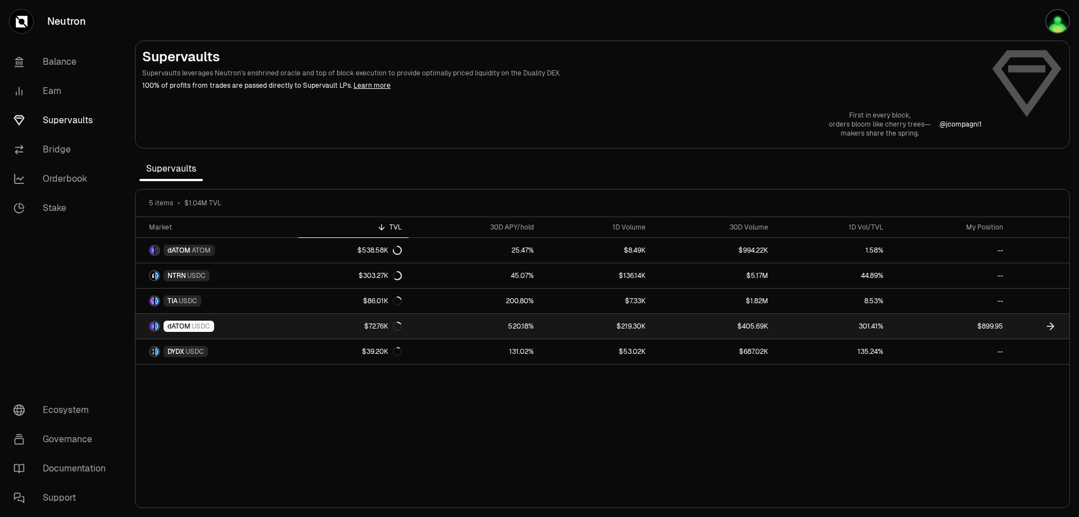
click at [232, 321] on link "dATOM USDC" at bounding box center [216, 326] width 163 height 25
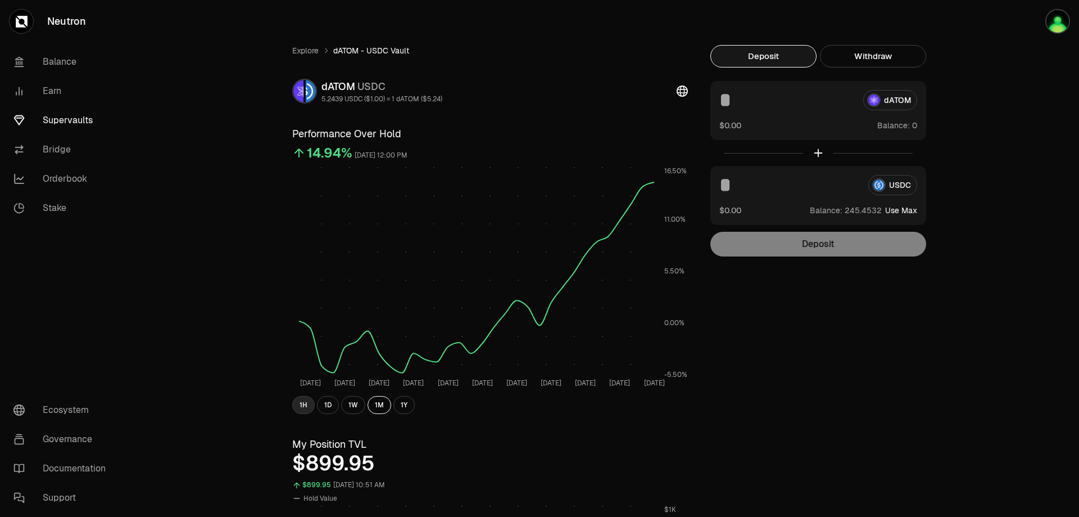
click at [305, 402] on button "1H" at bounding box center [303, 405] width 22 height 18
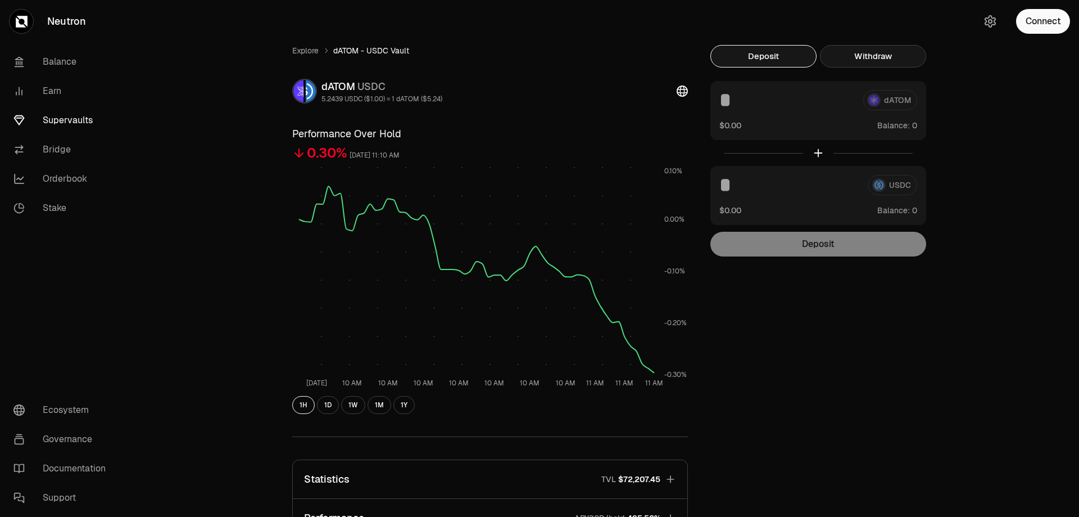
click at [867, 51] on button "Withdraw" at bounding box center [873, 56] width 106 height 22
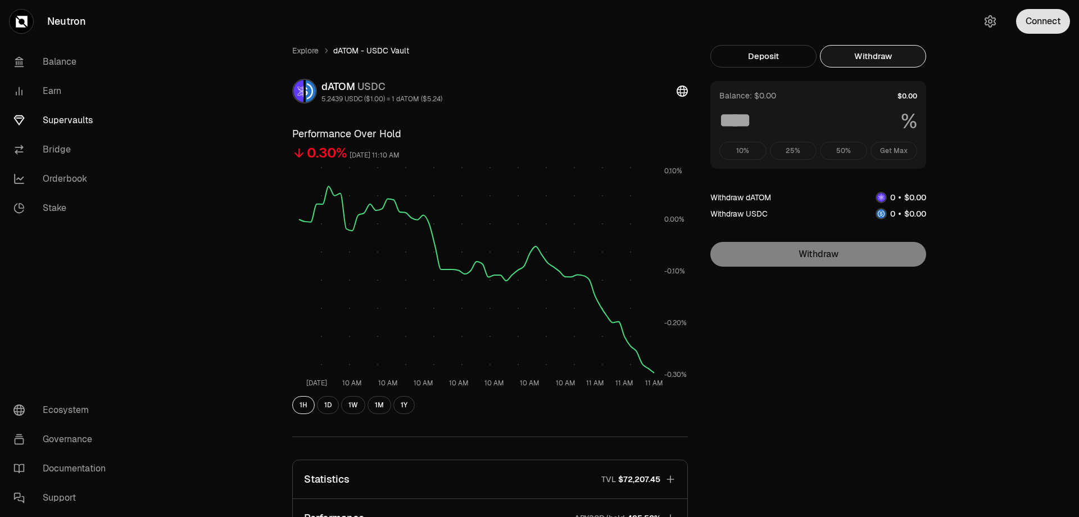
click at [1032, 25] on button "Connect" at bounding box center [1043, 21] width 54 height 25
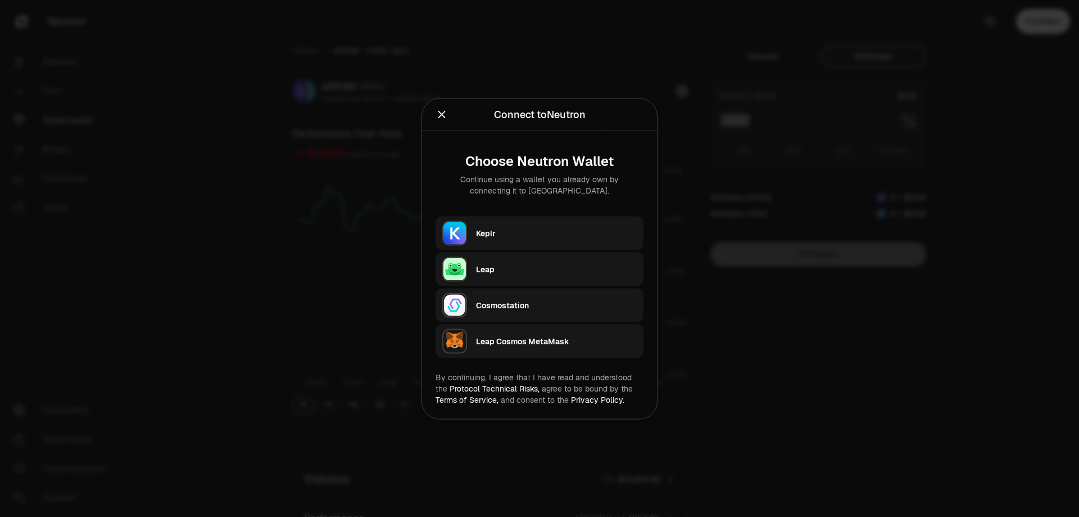
click at [518, 240] on div "Keplr" at bounding box center [556, 232] width 161 height 17
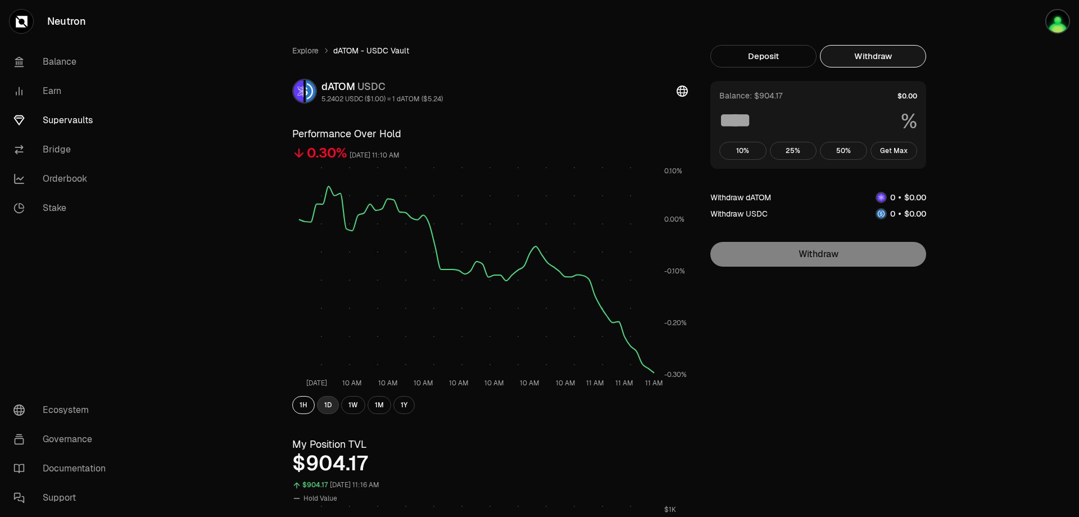
click at [325, 405] on button "1D" at bounding box center [328, 405] width 22 height 18
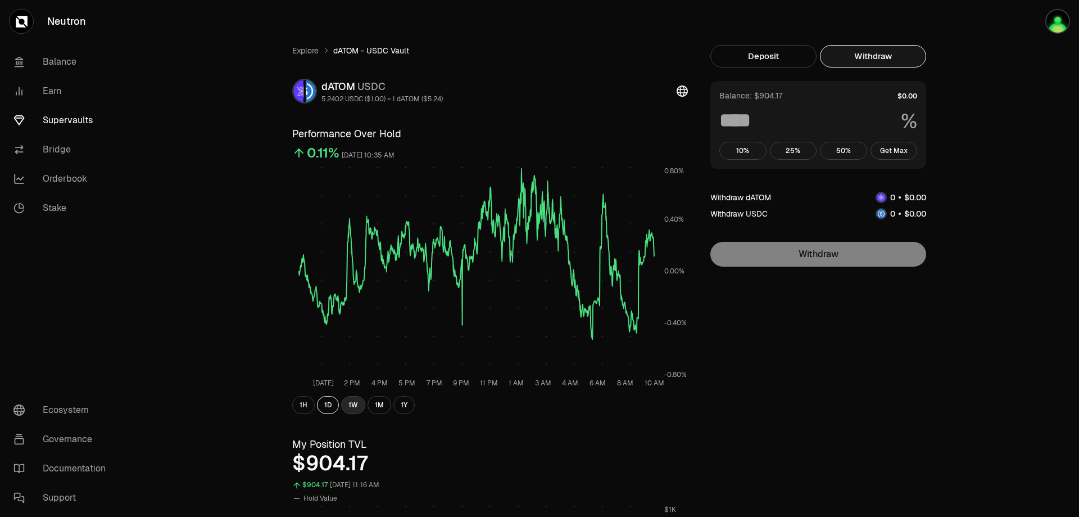
click at [354, 405] on button "1W" at bounding box center [353, 405] width 24 height 18
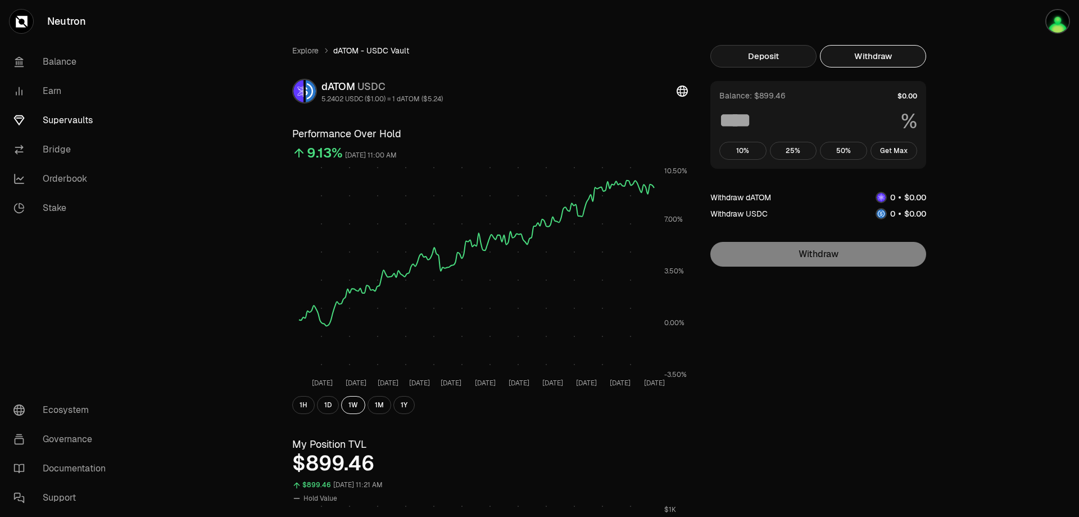
click at [795, 56] on button "Deposit" at bounding box center [763, 56] width 106 height 22
click at [859, 51] on button "Withdraw" at bounding box center [873, 56] width 106 height 22
click at [902, 151] on button "Get Max" at bounding box center [894, 151] width 47 height 18
type input "***"
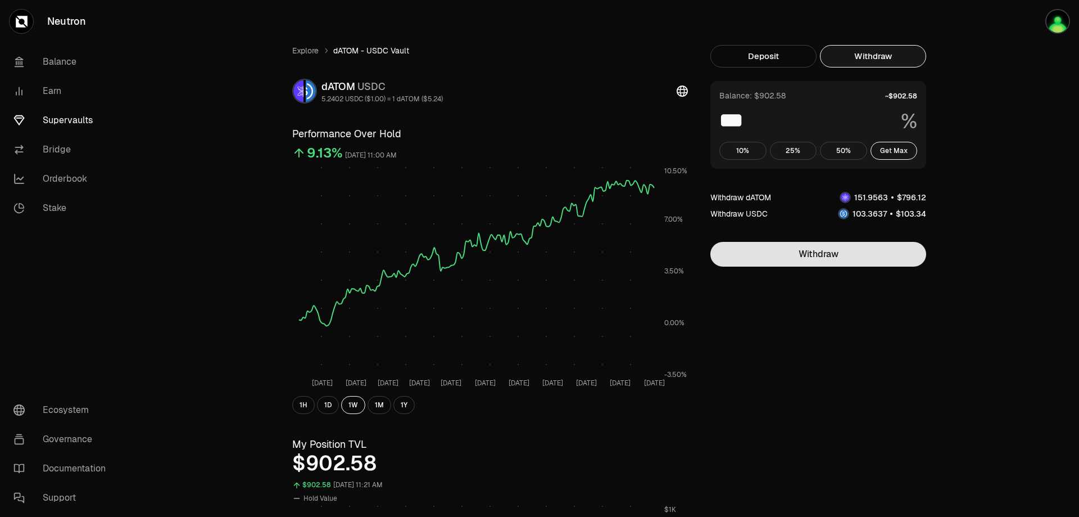
click at [845, 262] on button "Withdraw" at bounding box center [818, 254] width 216 height 25
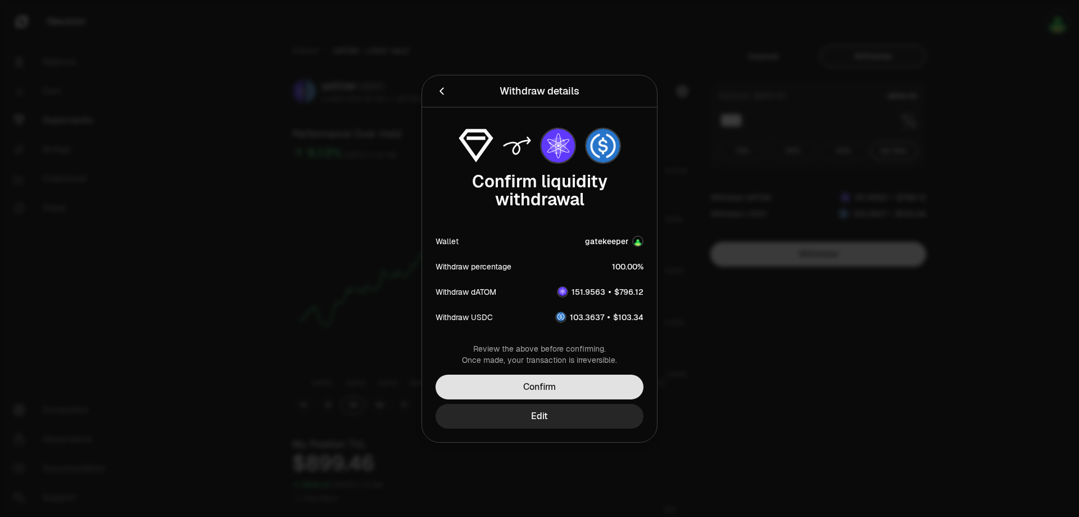
click at [561, 388] on button "Confirm" at bounding box center [540, 386] width 208 height 25
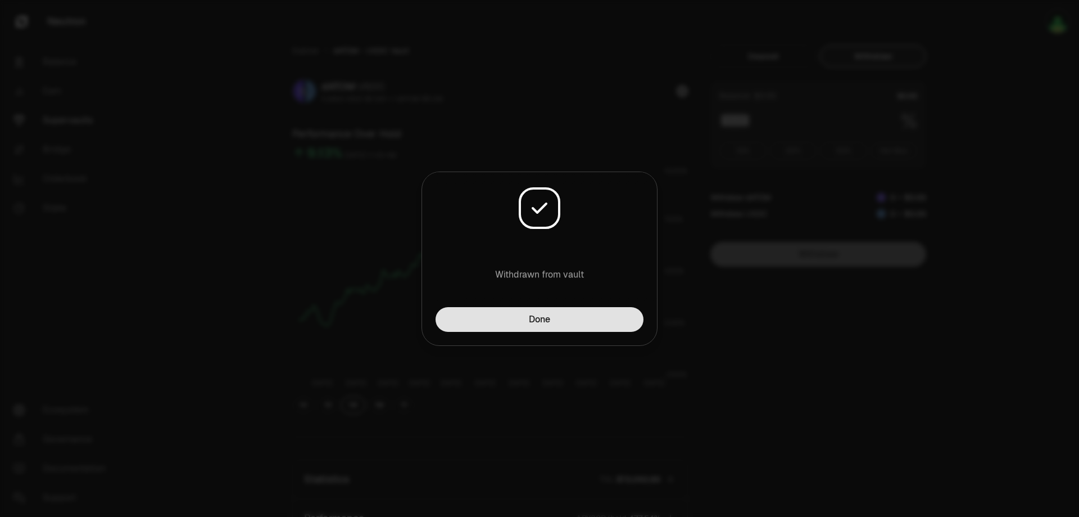
click at [485, 323] on button "Done" at bounding box center [540, 319] width 208 height 25
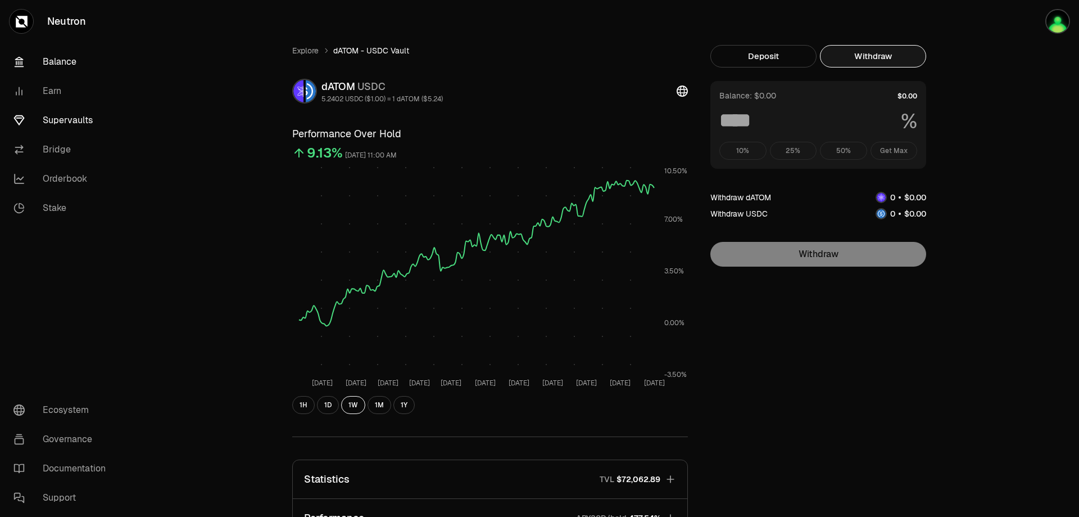
click at [56, 64] on link "Balance" at bounding box center [62, 61] width 117 height 29
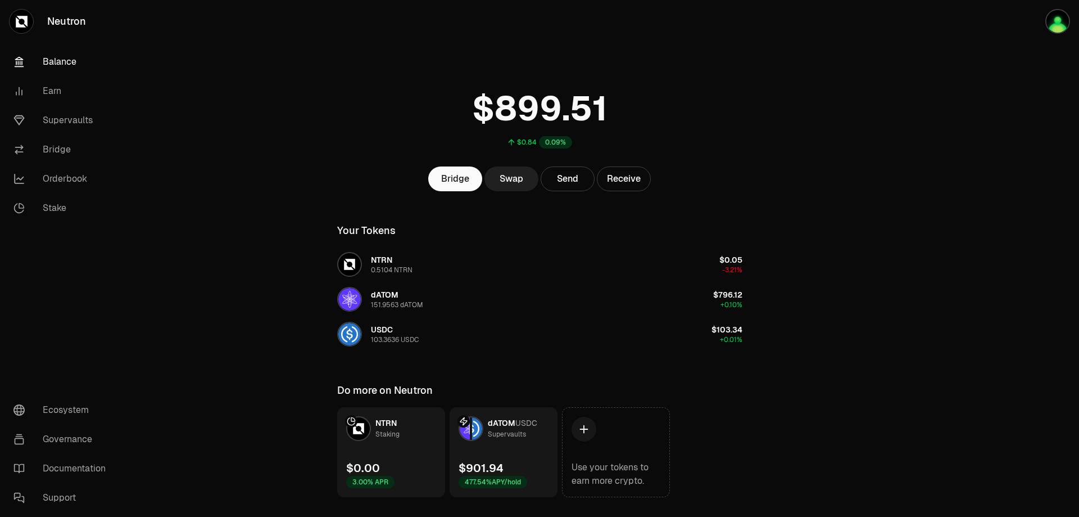
click at [516, 182] on link "Swap" at bounding box center [512, 178] width 54 height 25
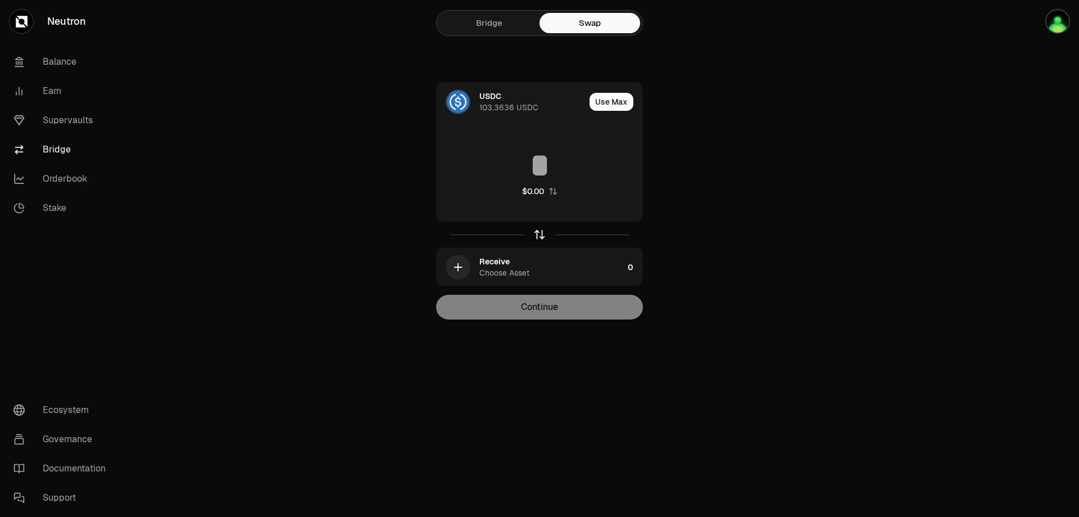
click at [541, 233] on icon "button" at bounding box center [539, 234] width 12 height 12
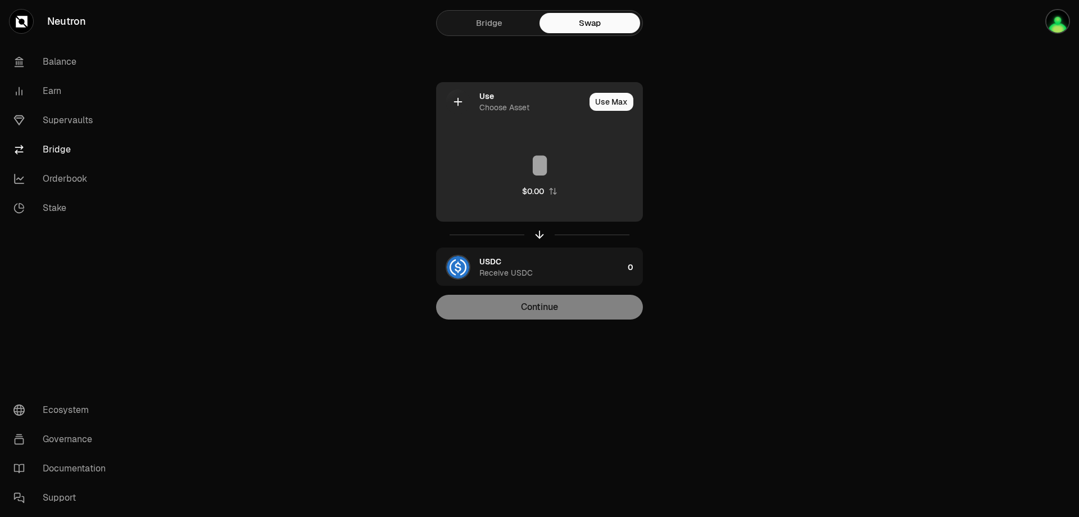
click at [524, 108] on div "Choose Asset" at bounding box center [504, 107] width 50 height 11
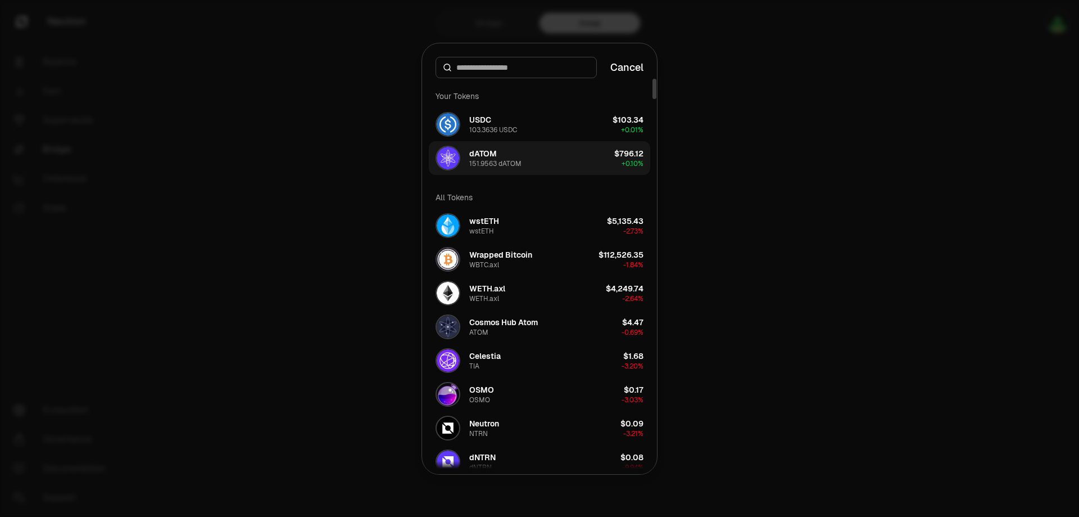
click at [540, 158] on button "dATOM 151.9563 dATOM $796.12 + 0.10%" at bounding box center [539, 158] width 221 height 34
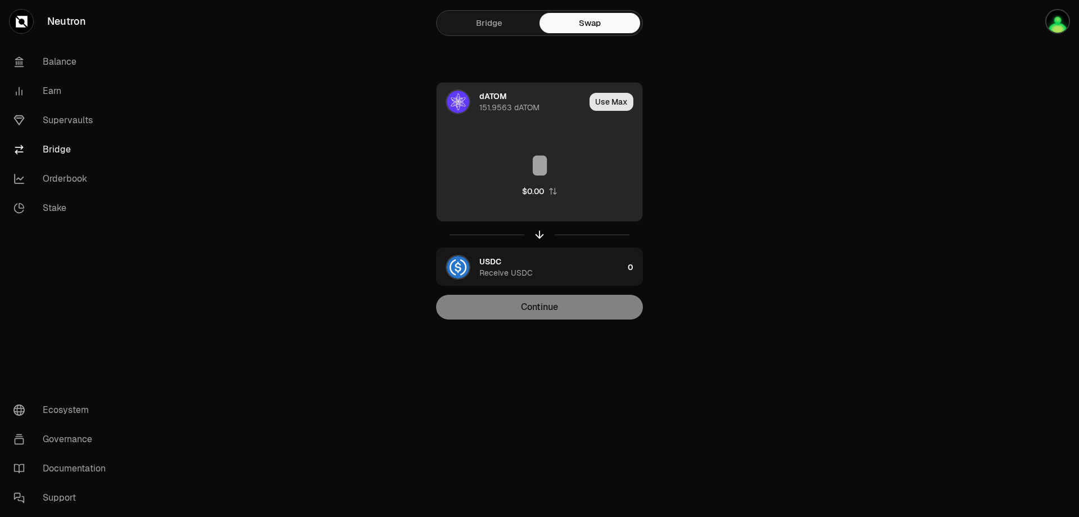
click at [618, 103] on button "Use Max" at bounding box center [612, 102] width 44 height 18
type input "**********"
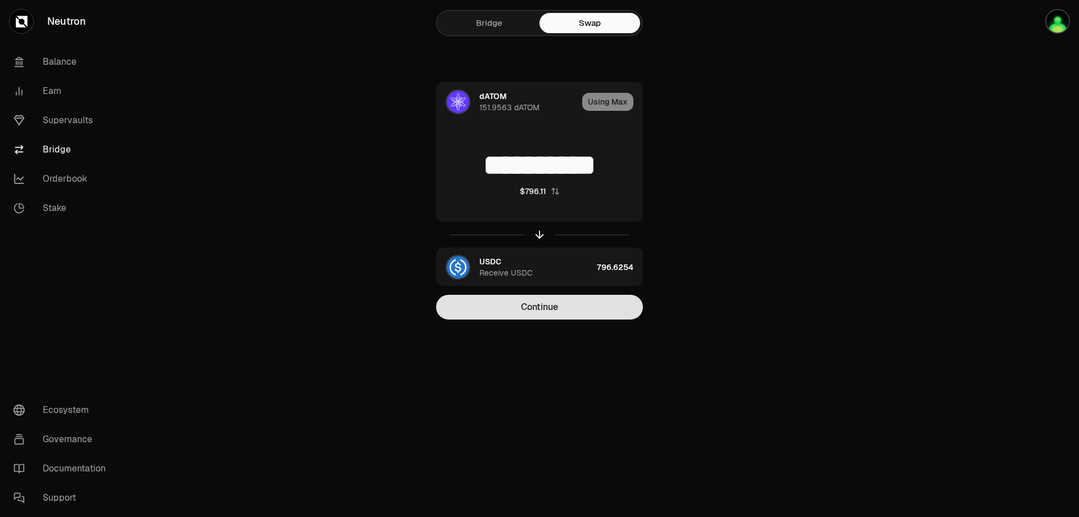
click at [581, 298] on button "Continue" at bounding box center [539, 307] width 207 height 25
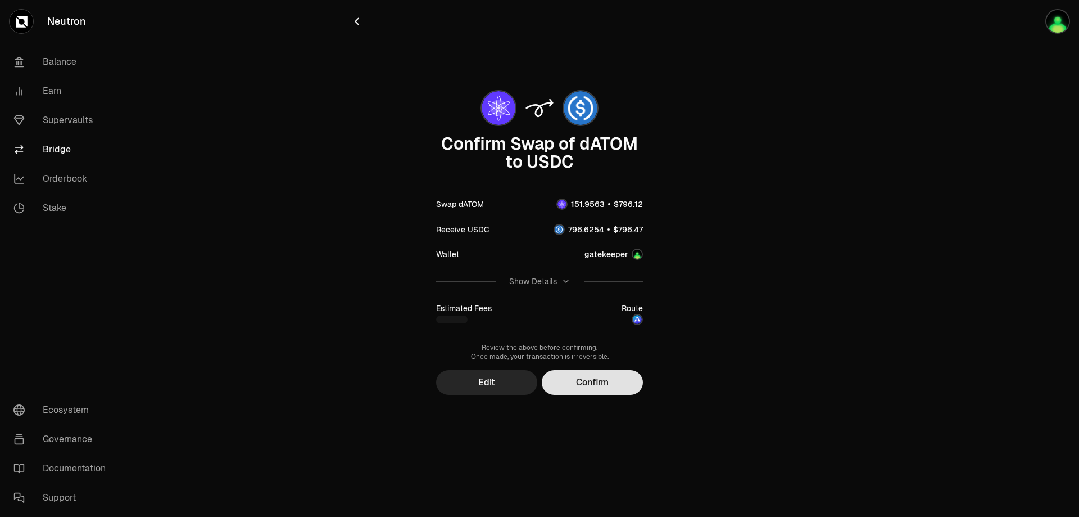
click at [585, 384] on button "Confirm" at bounding box center [592, 382] width 101 height 25
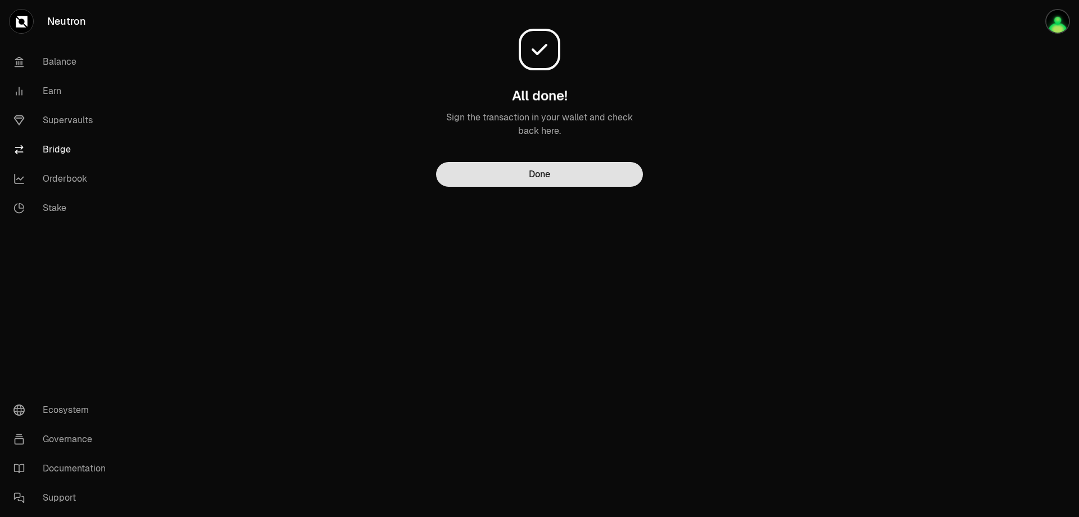
click at [505, 179] on button "Done" at bounding box center [539, 174] width 207 height 25
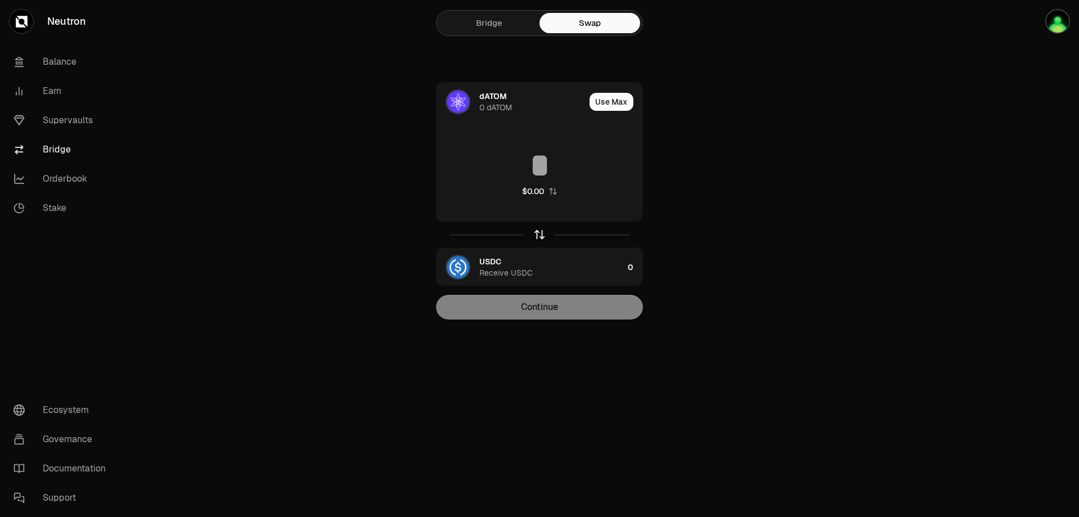
click at [537, 237] on icon "button" at bounding box center [539, 234] width 12 height 12
